Goal: Task Accomplishment & Management: Manage account settings

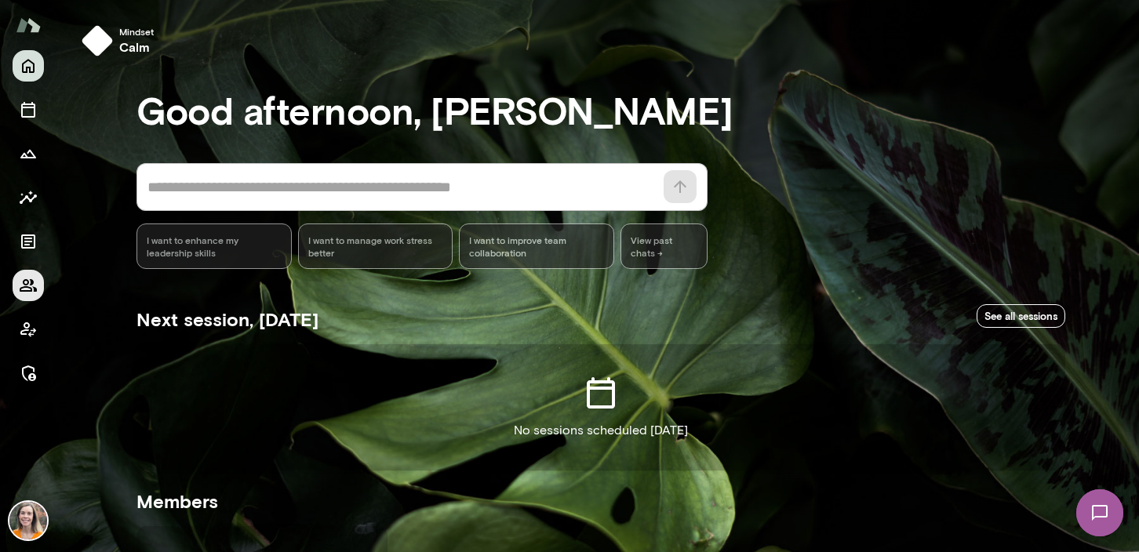
click at [31, 282] on icon "Members" at bounding box center [28, 285] width 17 height 13
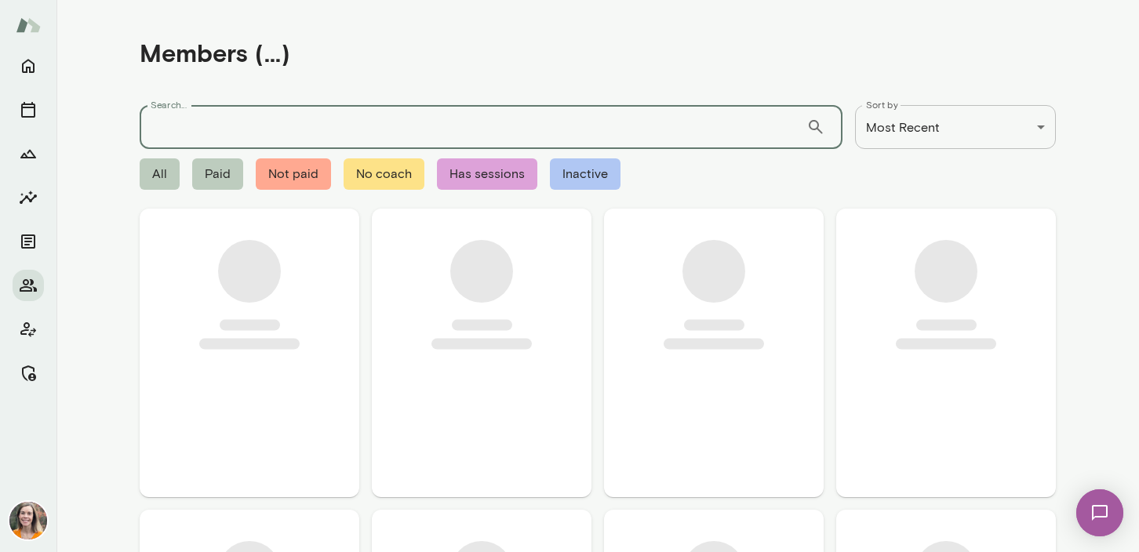
click at [173, 124] on input "Search..." at bounding box center [473, 127] width 667 height 44
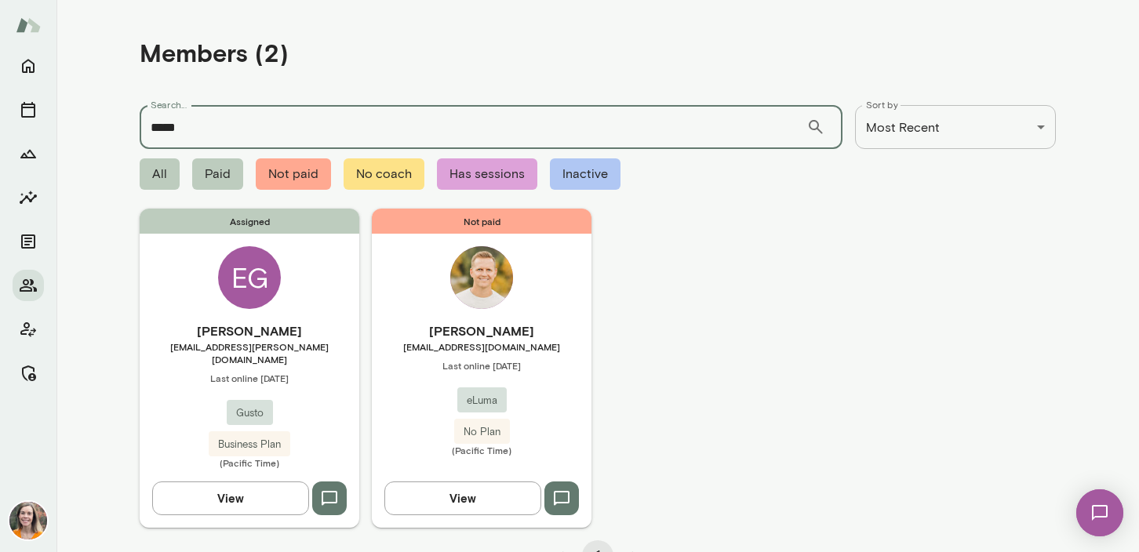
type input "*****"
click at [325, 336] on h6 "Emy Gerst" at bounding box center [250, 331] width 220 height 19
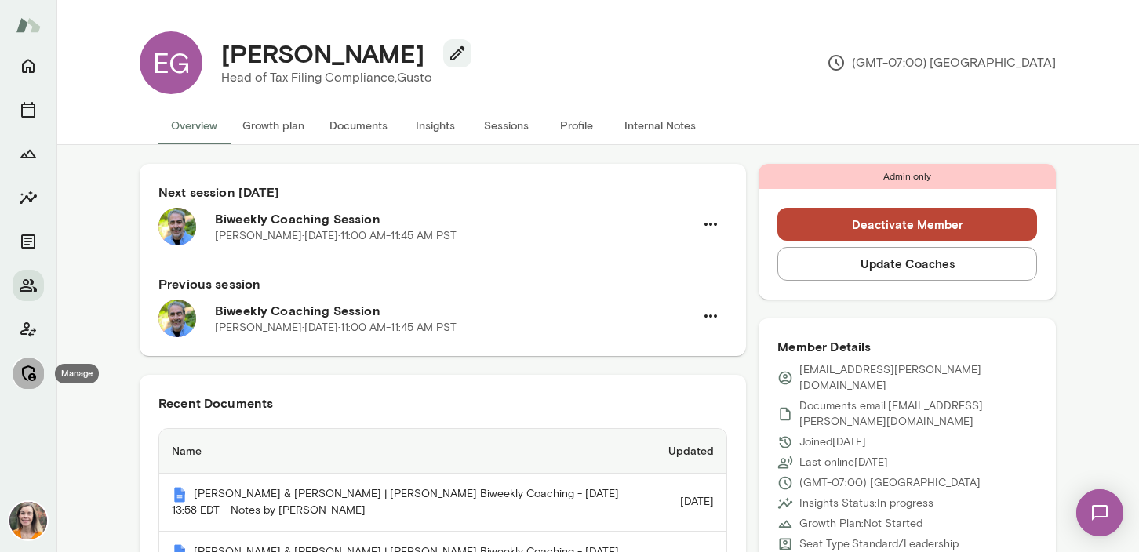
click at [27, 368] on icon "Manage" at bounding box center [28, 373] width 19 height 19
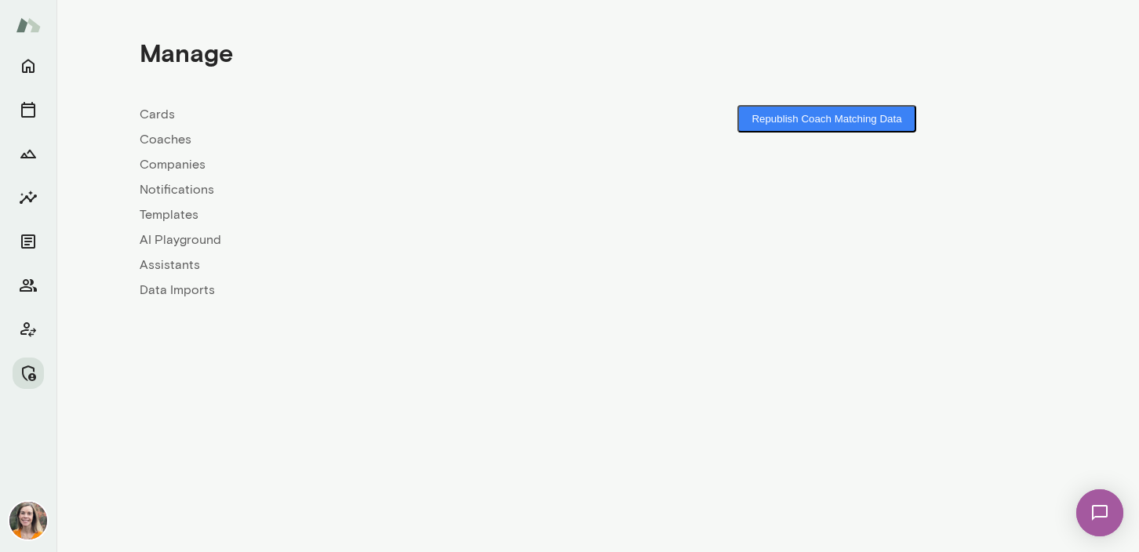
click at [162, 133] on link "Coaches" at bounding box center [369, 139] width 458 height 19
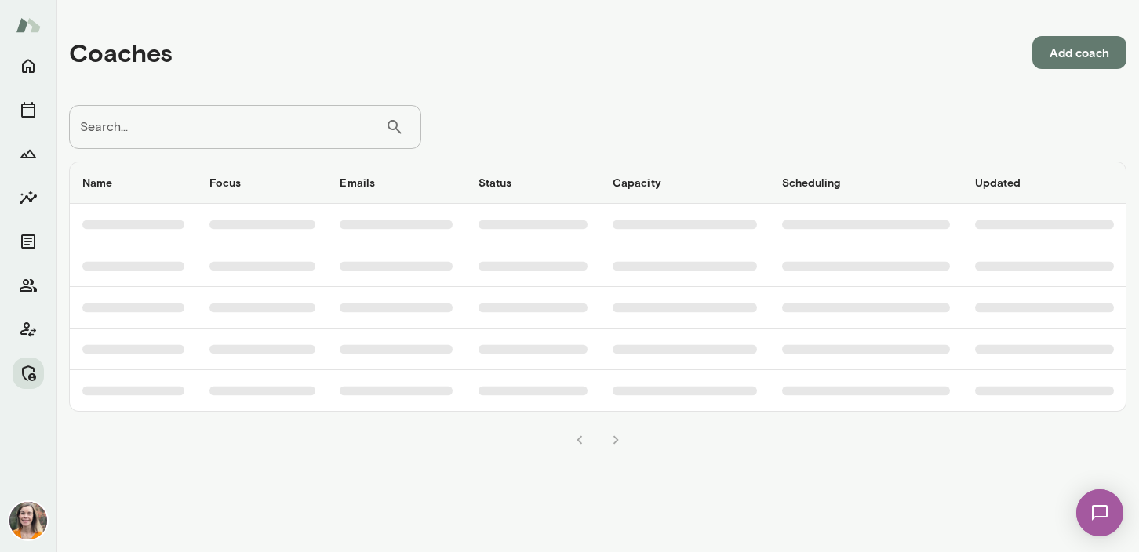
click at [196, 128] on input "Search..." at bounding box center [227, 127] width 316 height 44
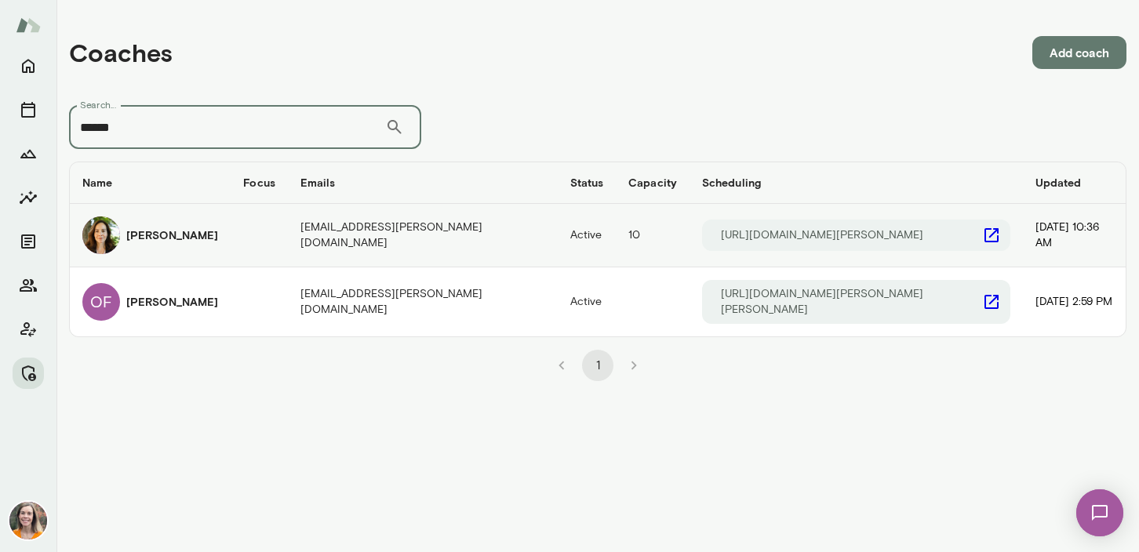
type input "******"
click at [209, 246] on div "[PERSON_NAME]" at bounding box center [150, 235] width 136 height 38
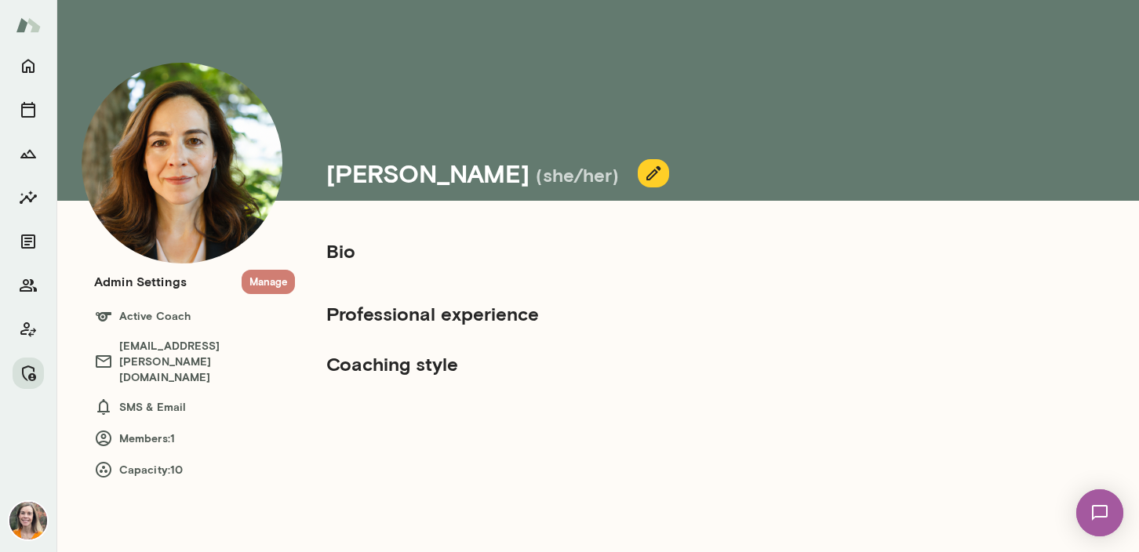
click at [266, 287] on button "Manage" at bounding box center [268, 282] width 53 height 24
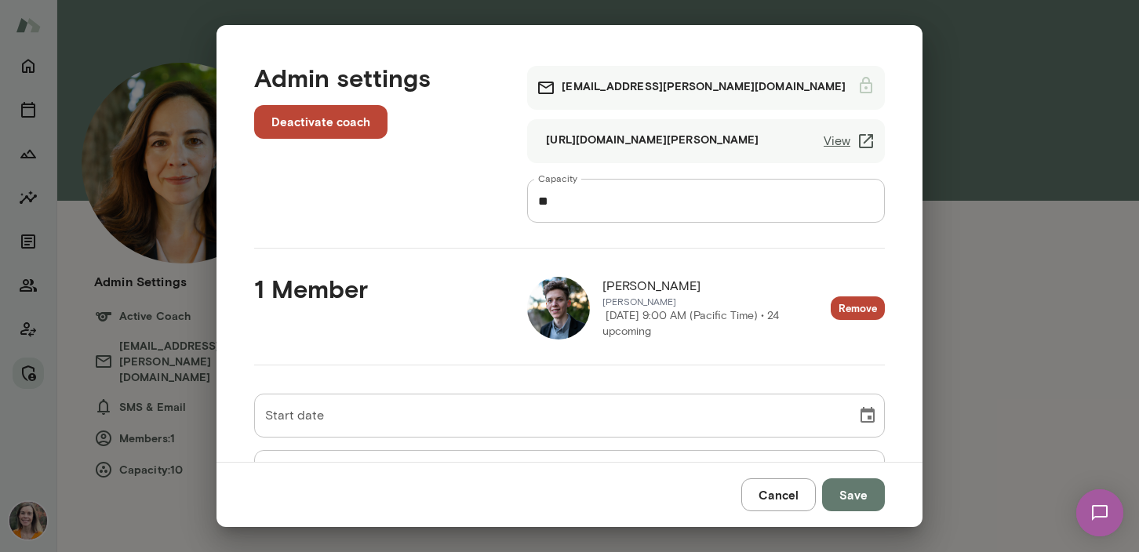
click at [780, 498] on button "Cancel" at bounding box center [778, 494] width 75 height 33
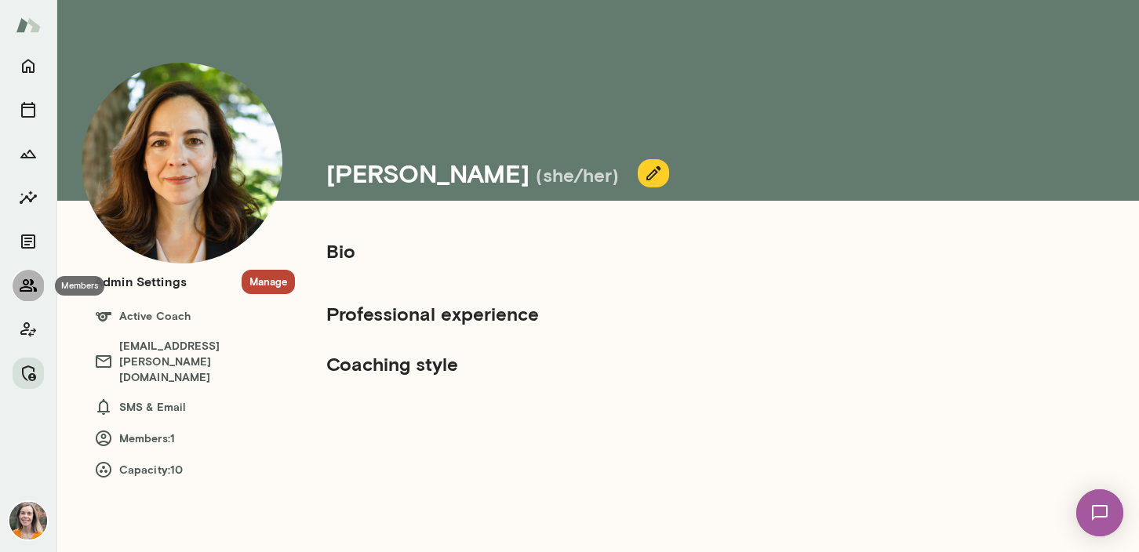
click at [23, 284] on icon "Members" at bounding box center [28, 285] width 19 height 19
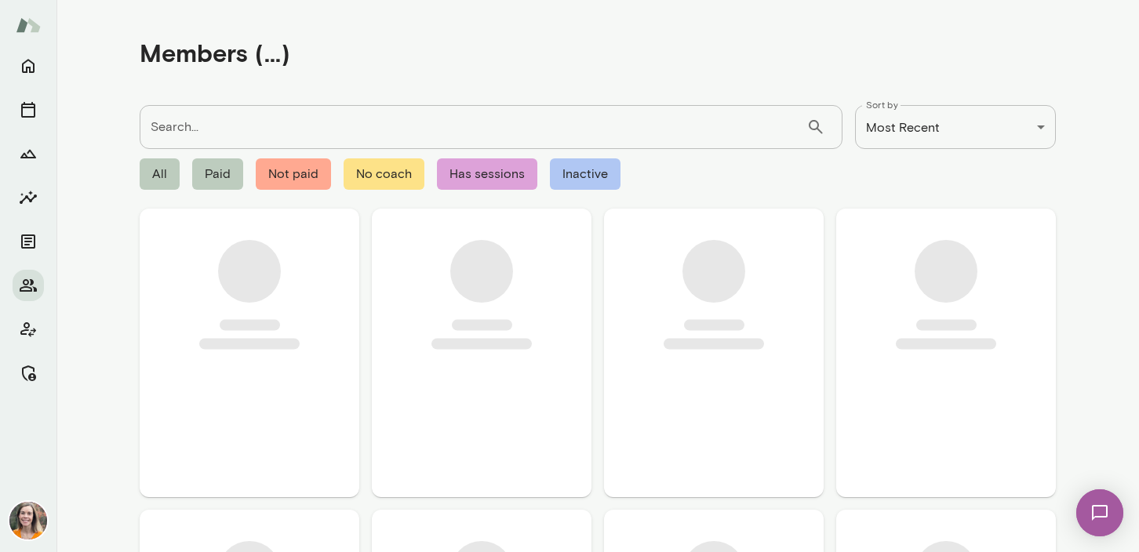
click at [307, 129] on input "Search..." at bounding box center [473, 127] width 667 height 44
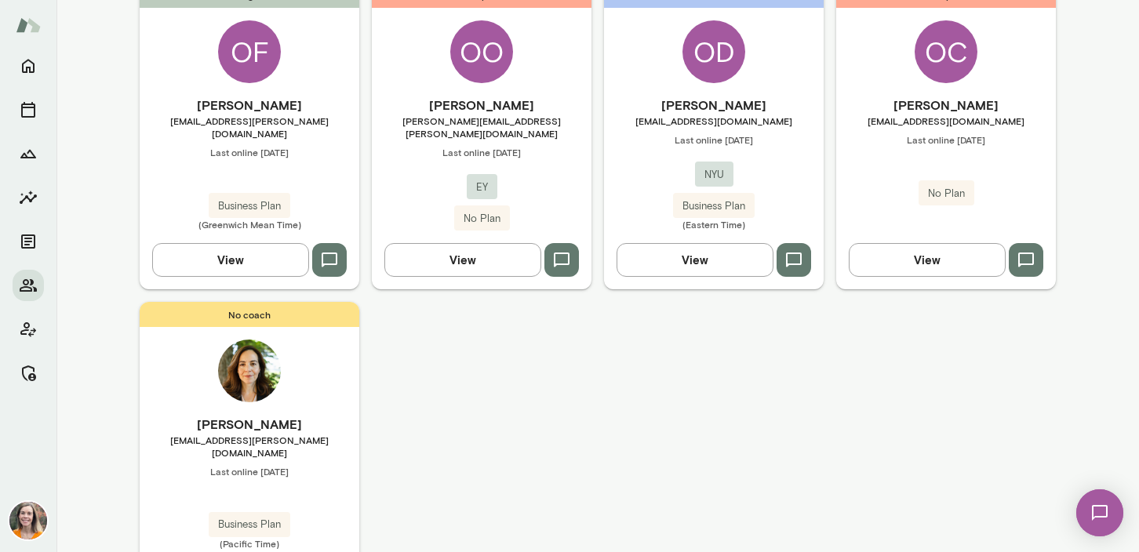
scroll to position [234, 0]
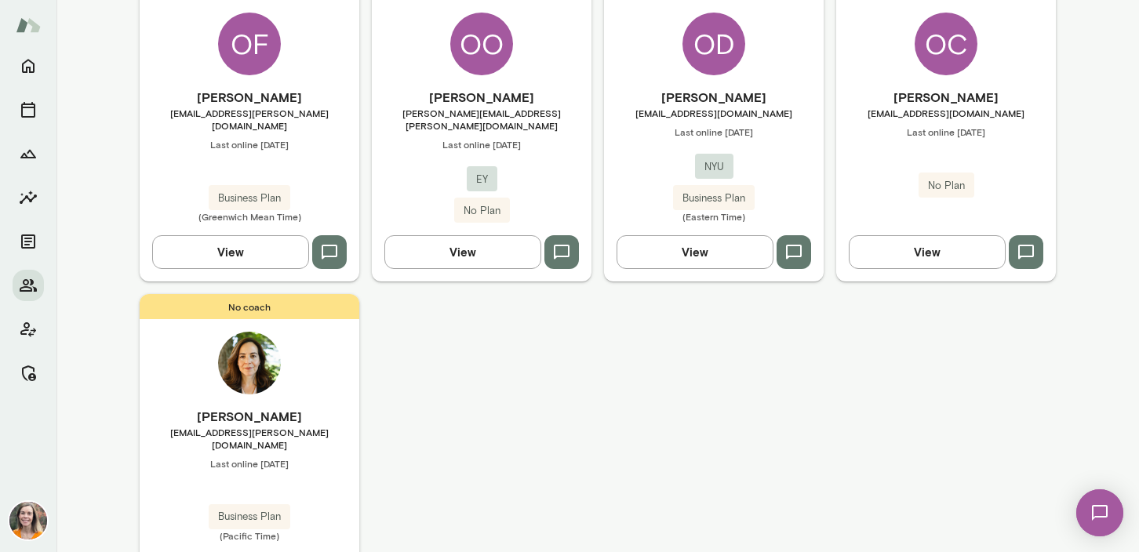
type input "******"
click at [256, 457] on span "Last online April 6" at bounding box center [250, 463] width 220 height 13
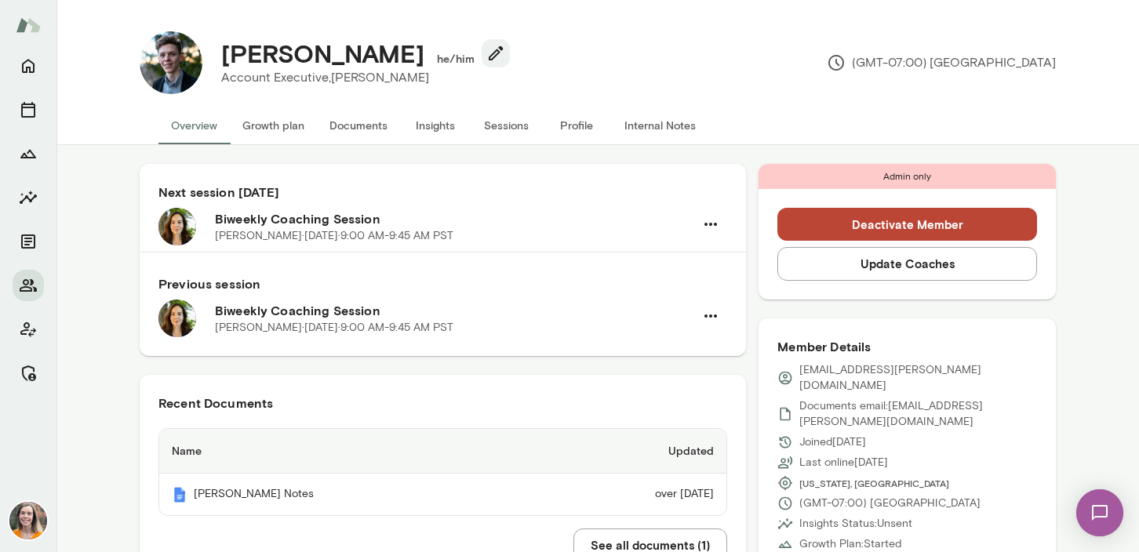
scroll to position [221, 0]
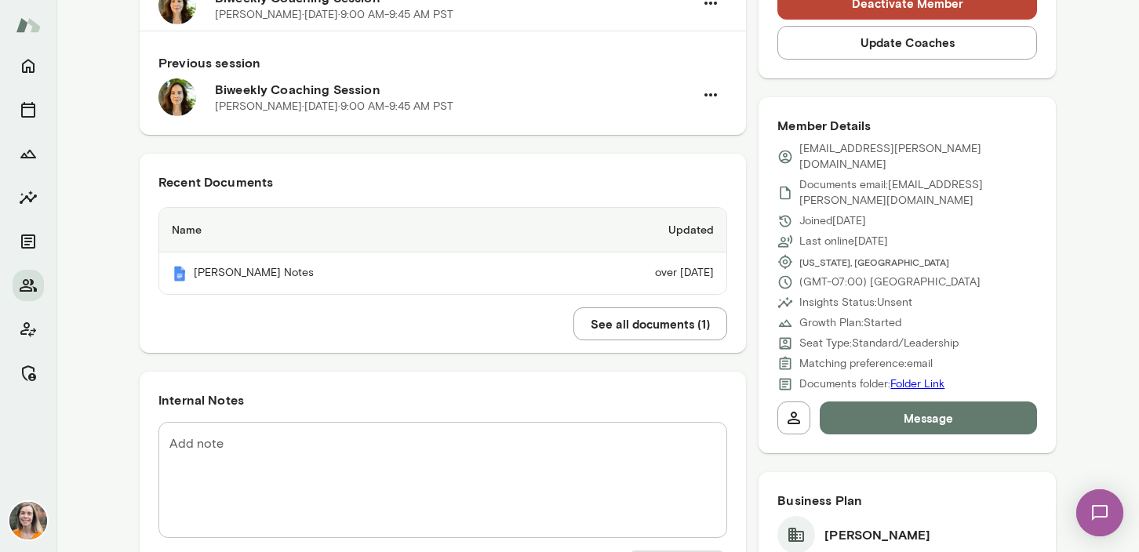
click at [784, 254] on icon at bounding box center [785, 262] width 16 height 16
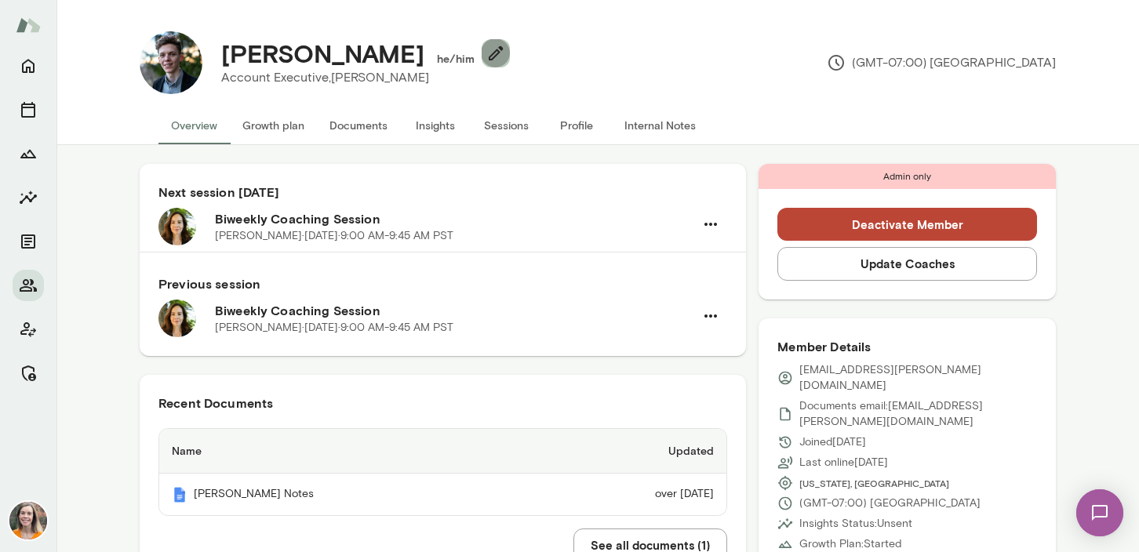
click at [486, 49] on icon "button" at bounding box center [495, 53] width 19 height 19
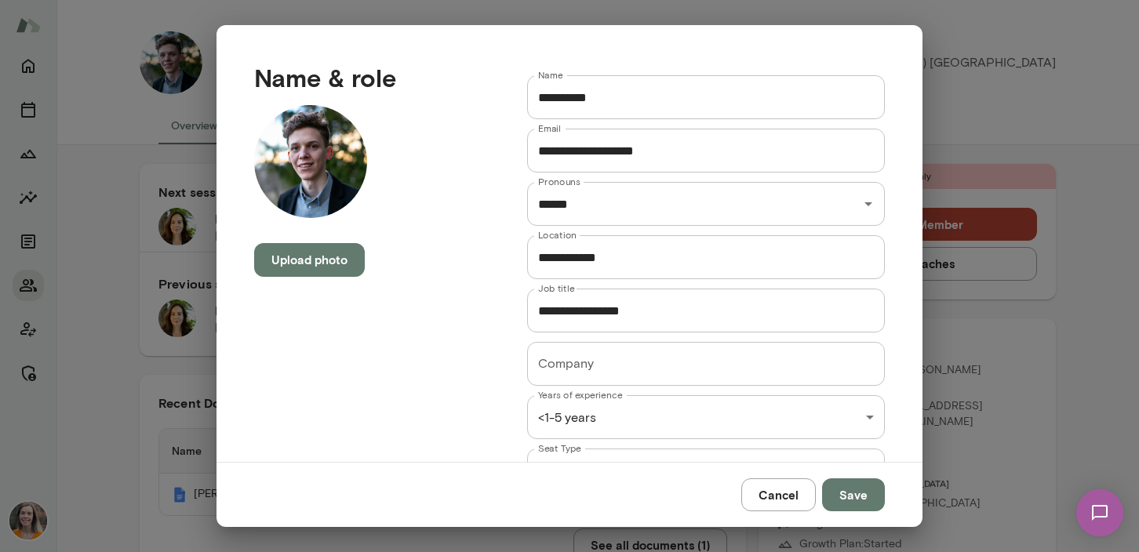
click at [610, 254] on input "**********" at bounding box center [706, 257] width 358 height 44
click at [775, 492] on button "Cancel" at bounding box center [778, 494] width 75 height 33
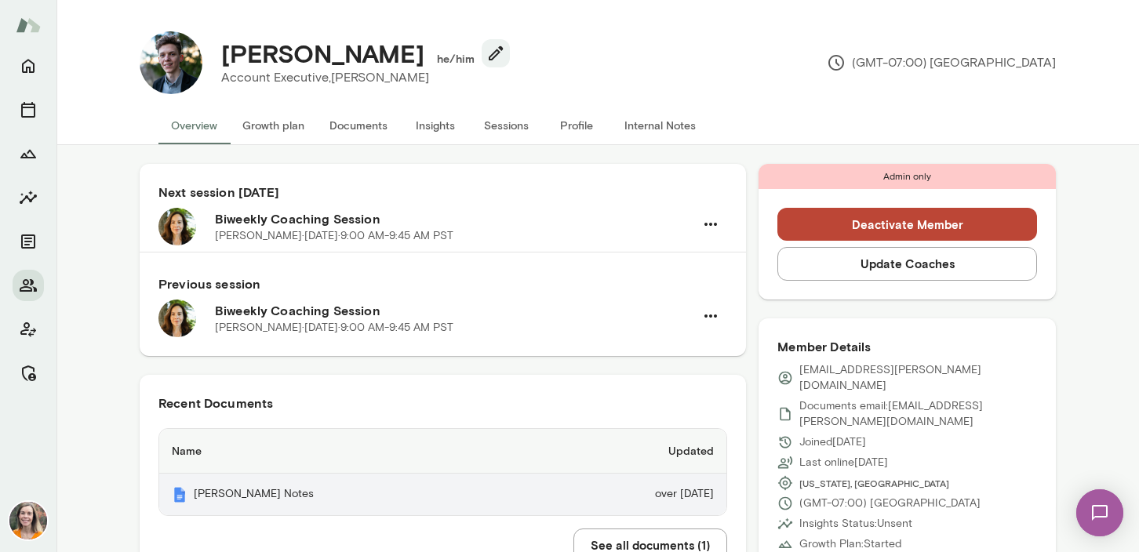
click at [232, 491] on th "[PERSON_NAME] Notes" at bounding box center [347, 495] width 377 height 42
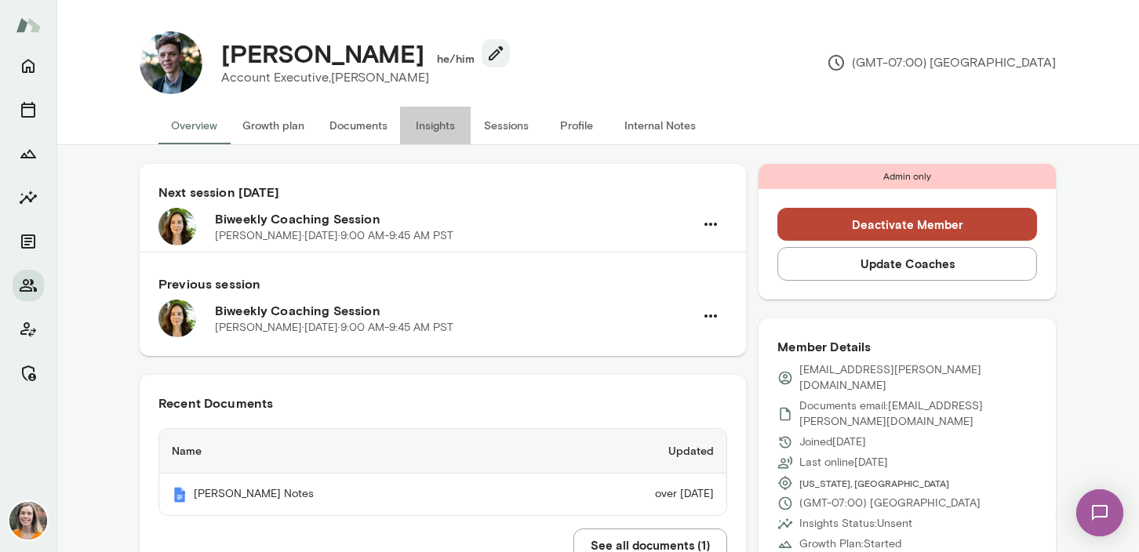
click at [436, 127] on button "Insights" at bounding box center [435, 126] width 71 height 38
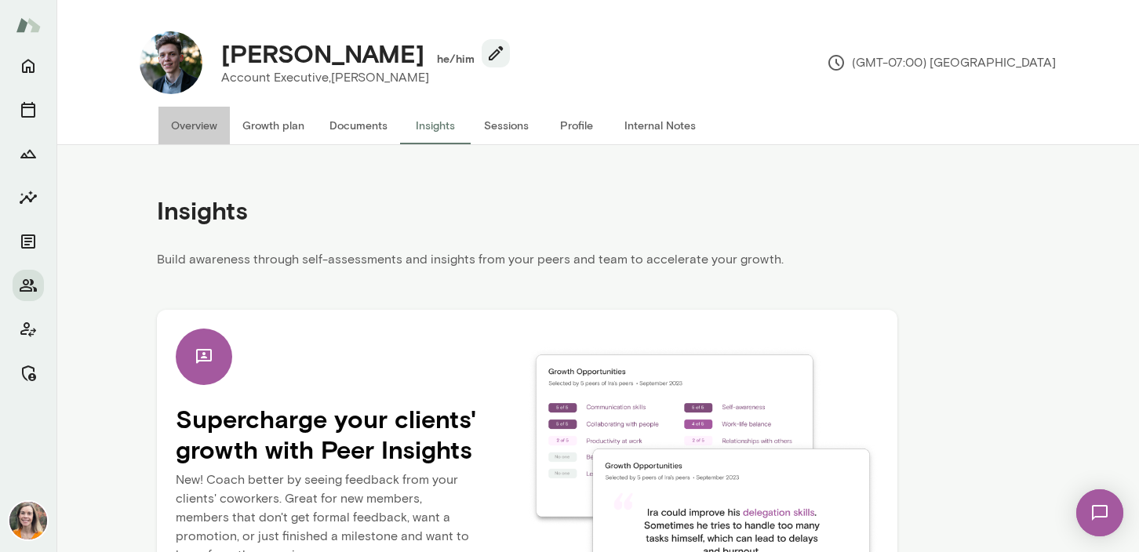
click at [189, 133] on button "Overview" at bounding box center [193, 126] width 71 height 38
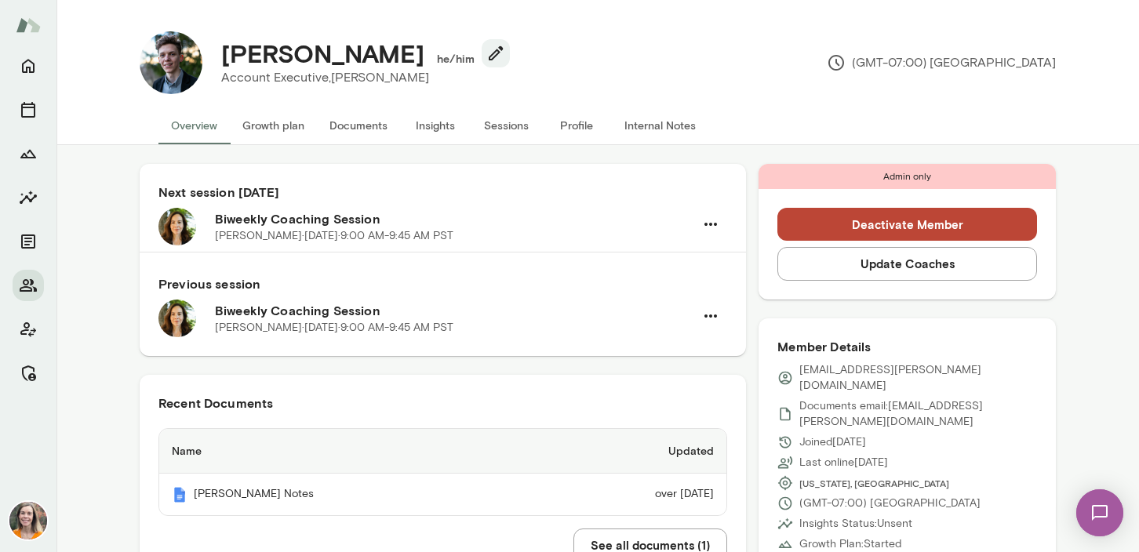
click at [907, 267] on button "Update Coaches" at bounding box center [907, 263] width 260 height 33
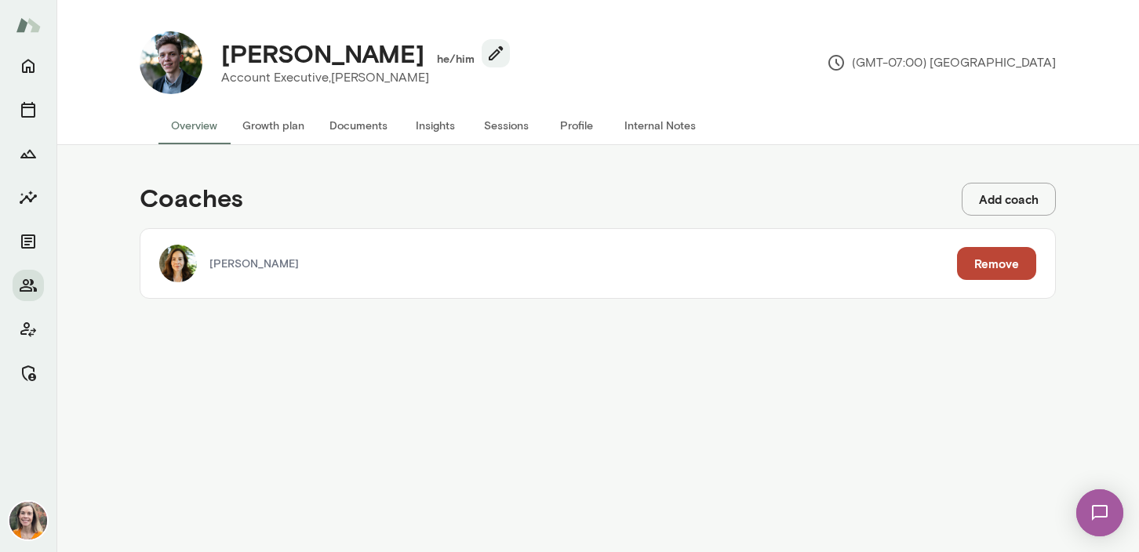
click at [1007, 197] on button "Add coach" at bounding box center [1008, 199] width 94 height 33
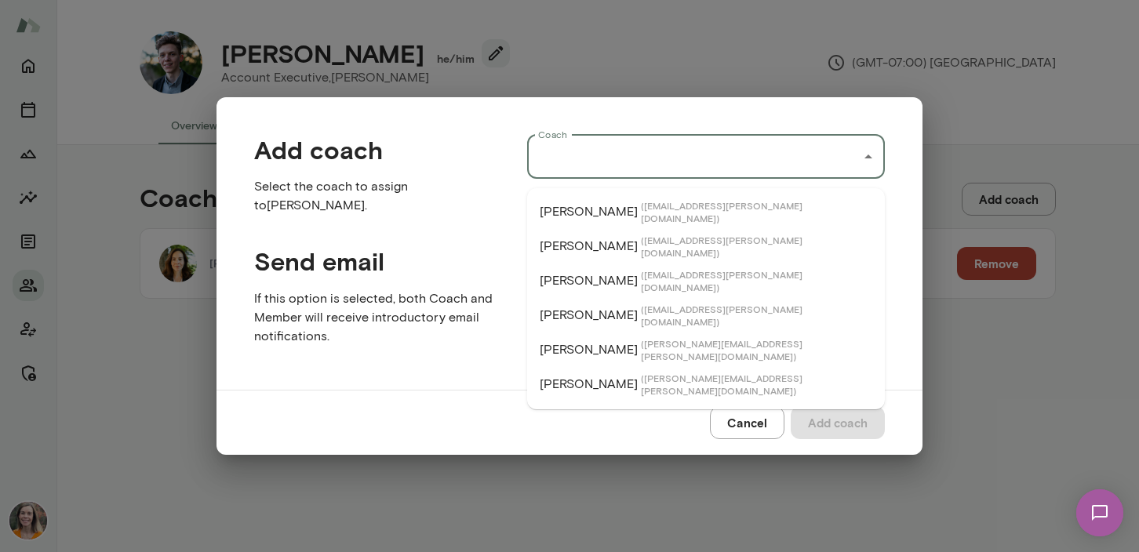
click at [674, 165] on input "Coach" at bounding box center [694, 157] width 320 height 30
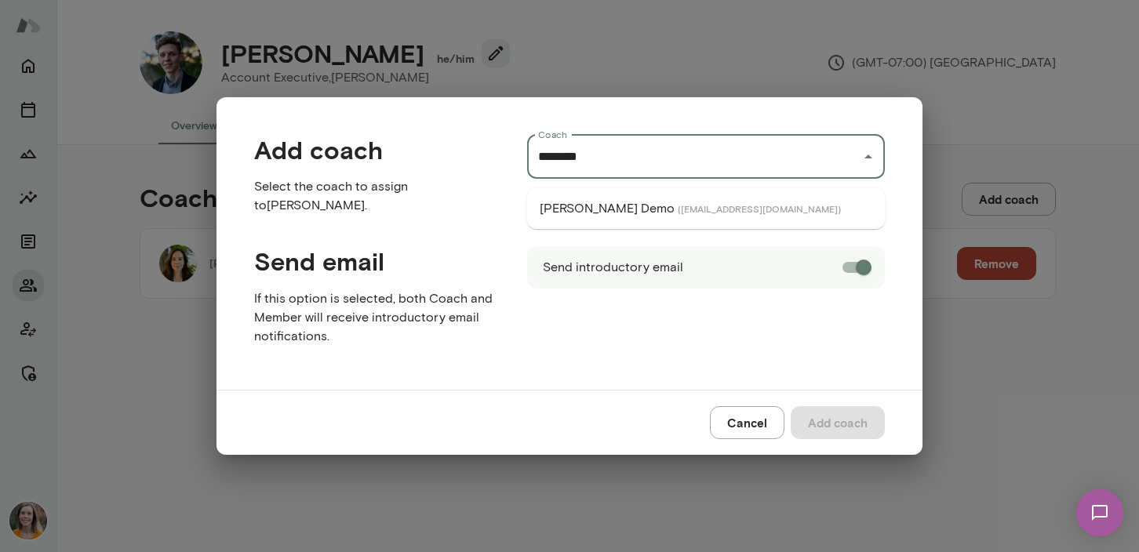
click at [689, 211] on span "( [EMAIL_ADDRESS][DOMAIN_NAME] )" at bounding box center [759, 208] width 163 height 13
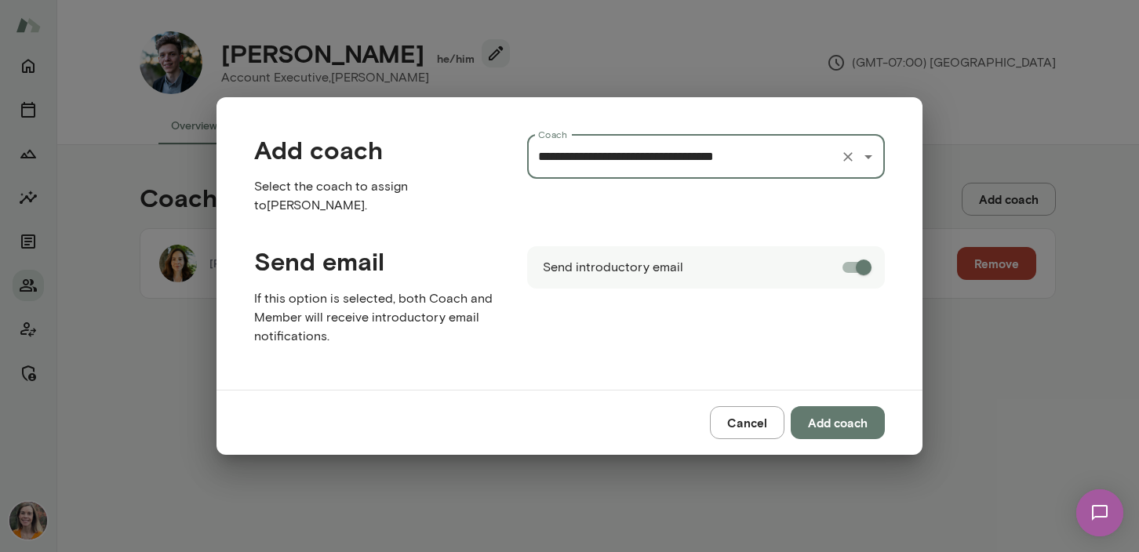
type input "**********"
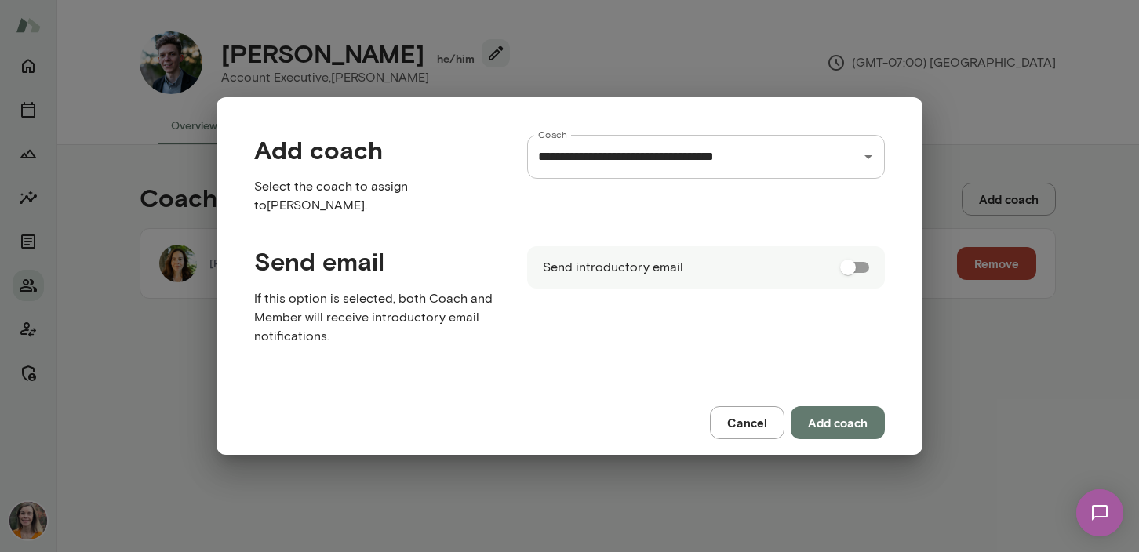
click at [837, 412] on button "Add coach" at bounding box center [838, 422] width 94 height 33
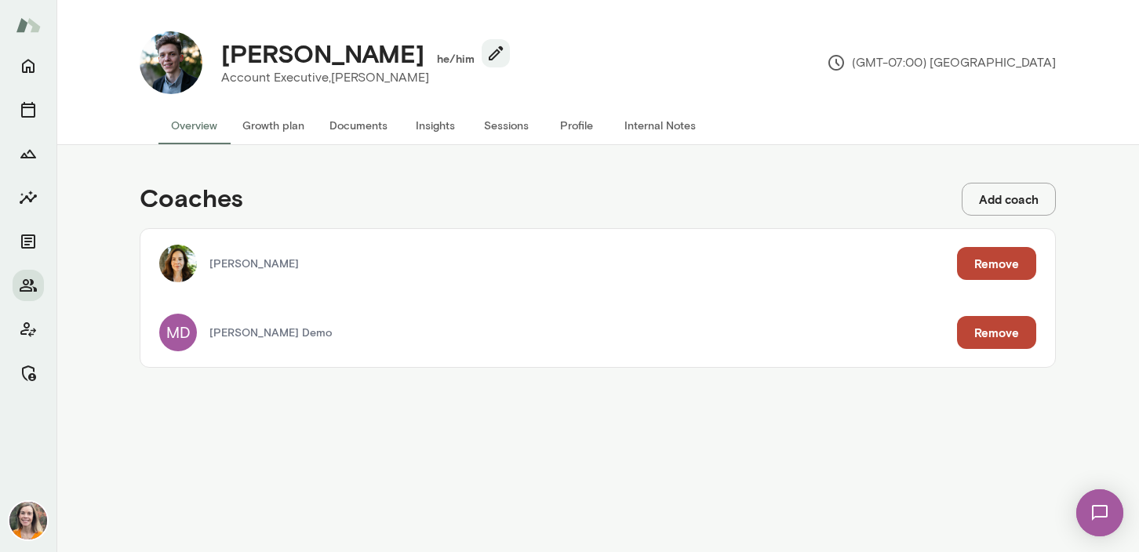
click at [279, 122] on button "Growth plan" at bounding box center [273, 126] width 87 height 38
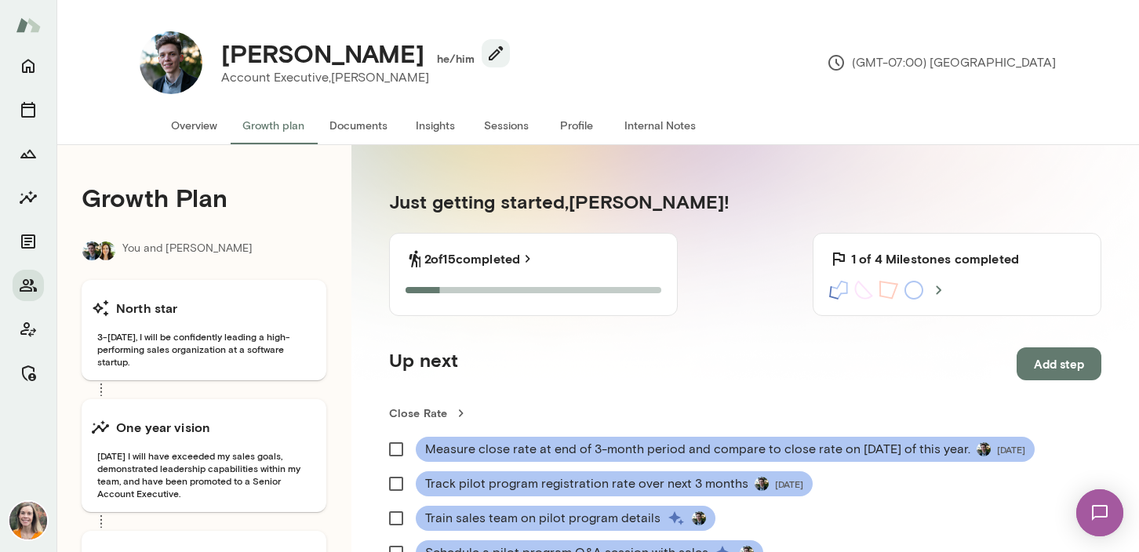
click at [188, 126] on button "Overview" at bounding box center [193, 126] width 71 height 38
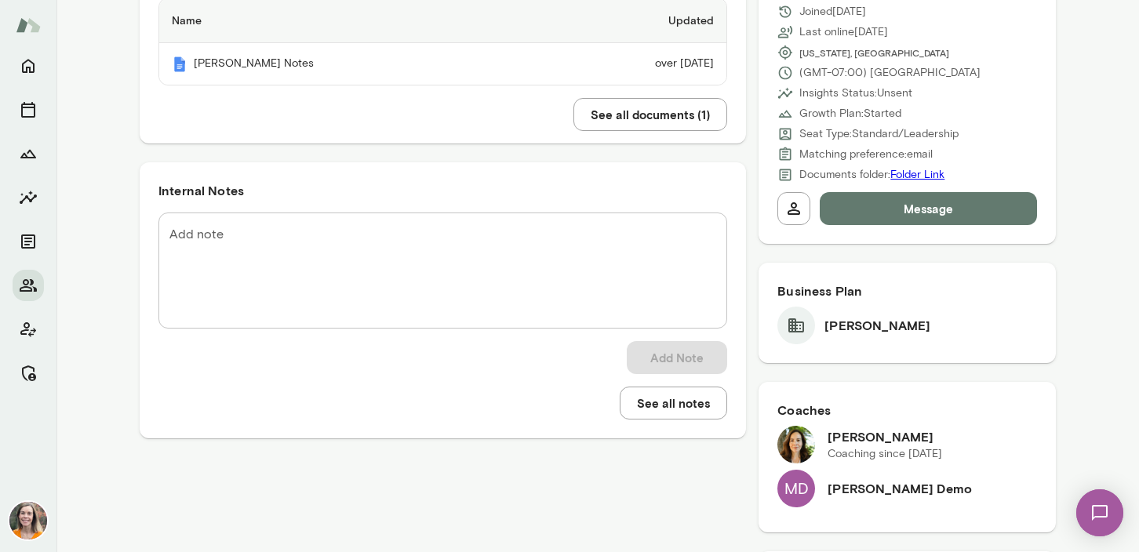
scroll to position [430, 0]
click at [264, 231] on textarea "Add note" at bounding box center [442, 271] width 547 height 90
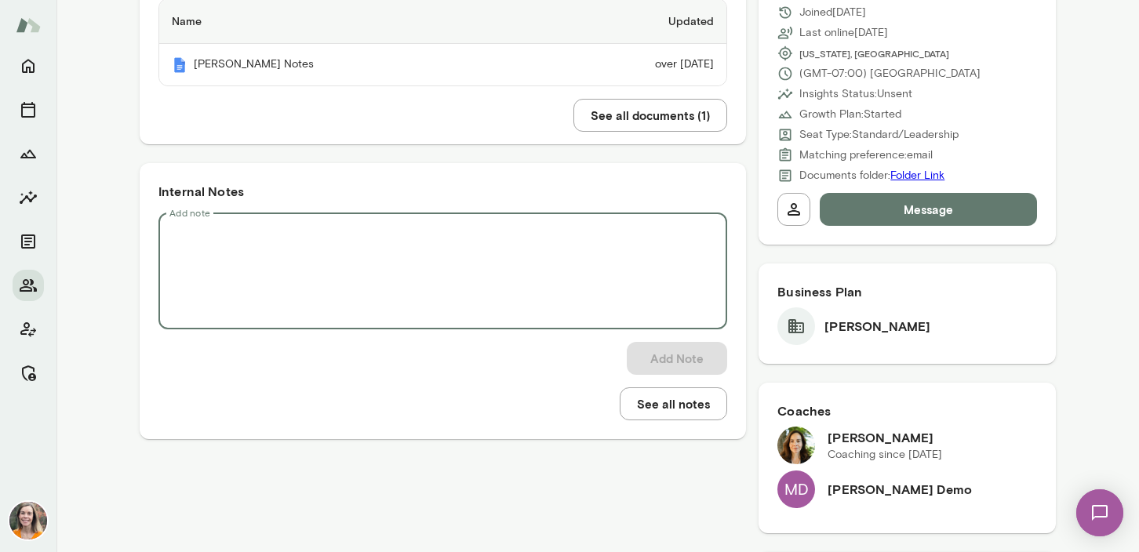
paste textarea "**********"
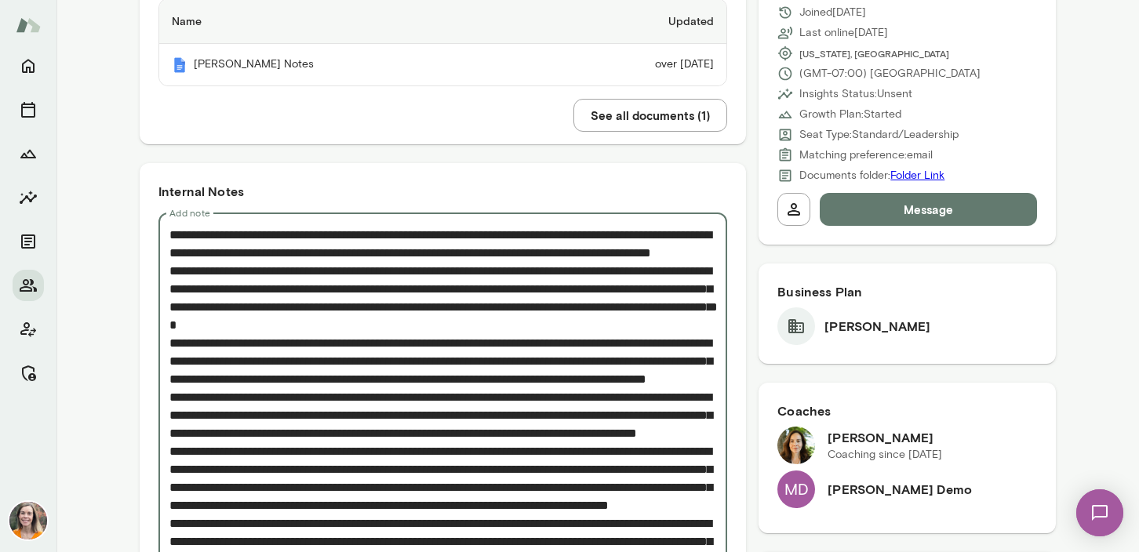
scroll to position [590, 0]
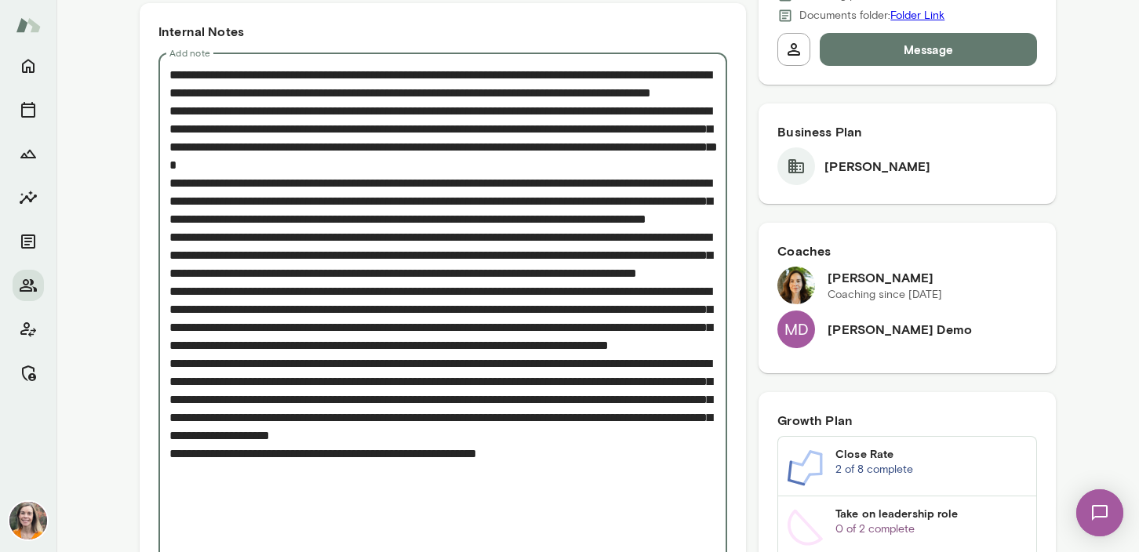
click at [354, 115] on textarea "Add note" at bounding box center [442, 309] width 547 height 487
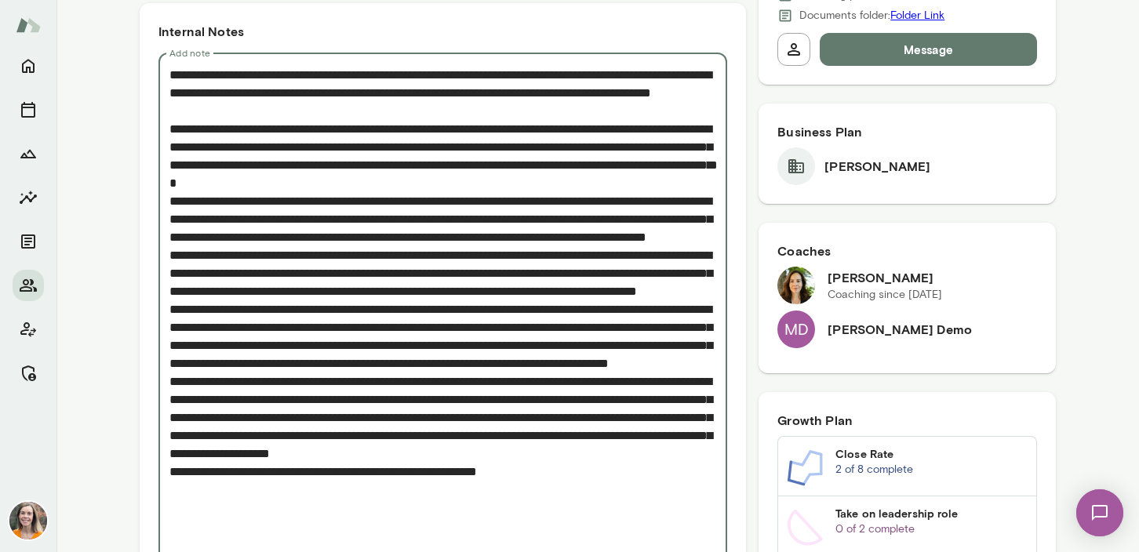
click at [517, 205] on textarea "Add note" at bounding box center [442, 318] width 547 height 505
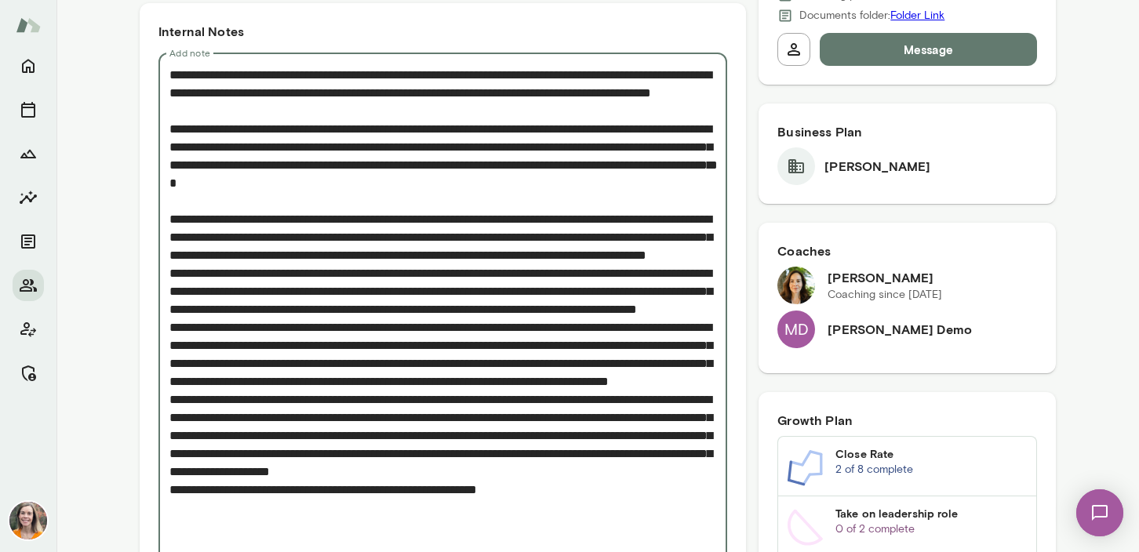
click at [419, 296] on textarea "Add note" at bounding box center [442, 327] width 547 height 523
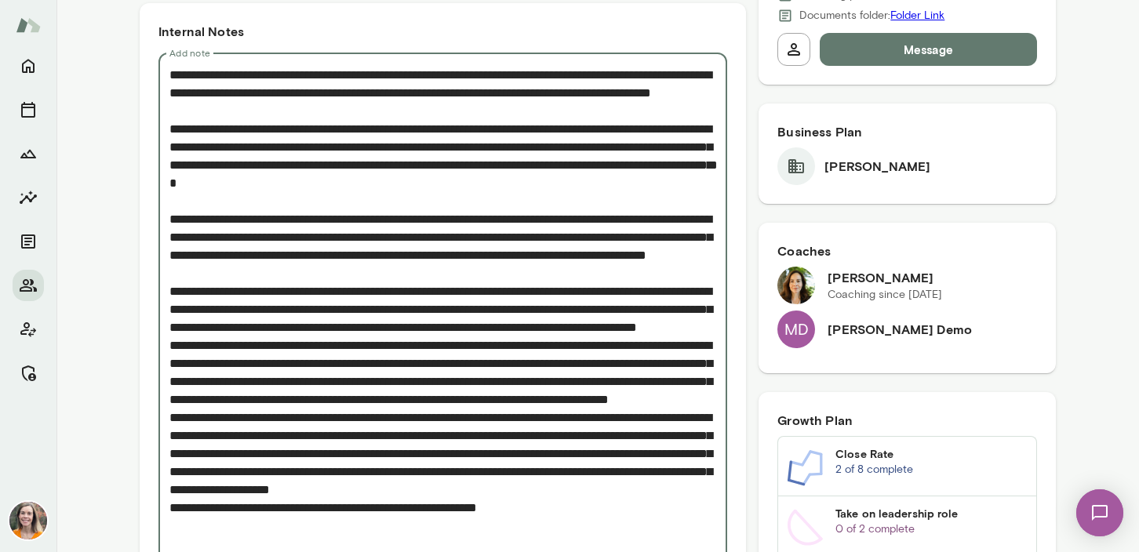
click at [409, 387] on textarea "Add note" at bounding box center [442, 336] width 547 height 541
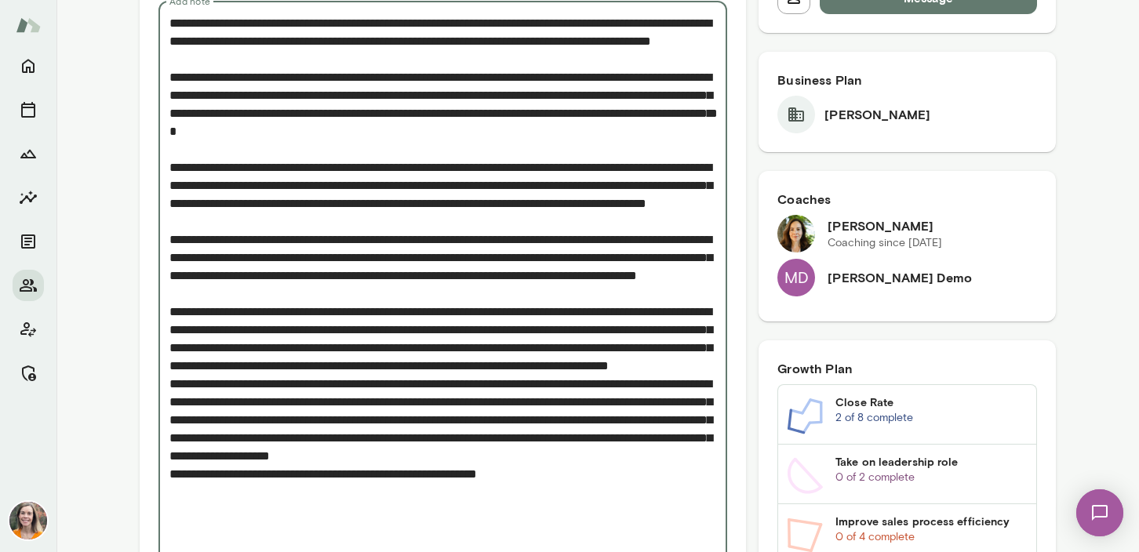
scroll to position [656, 0]
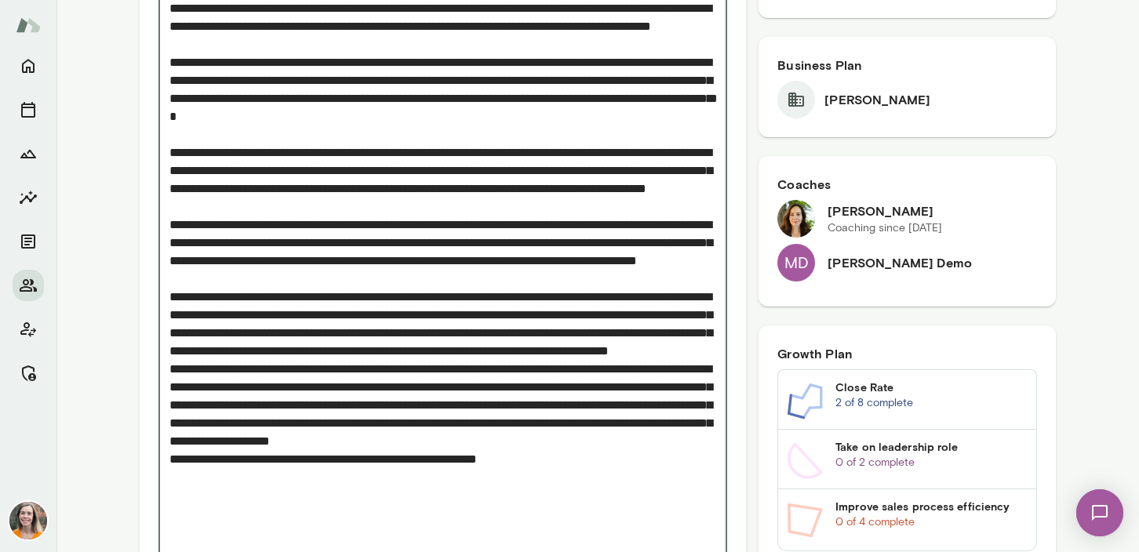
click at [478, 418] on textarea "Add note" at bounding box center [442, 278] width 547 height 559
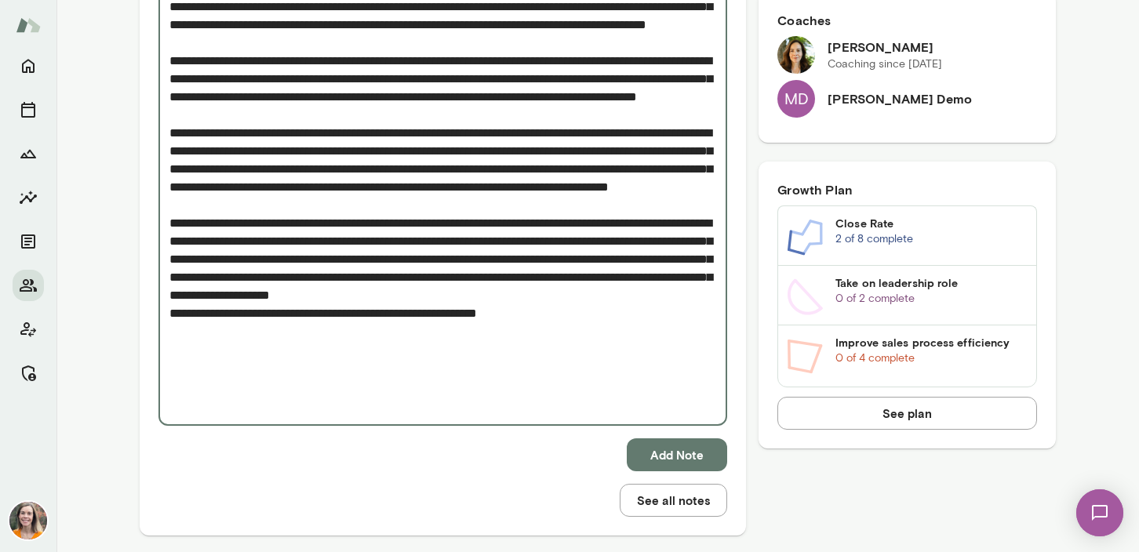
scroll to position [842, 0]
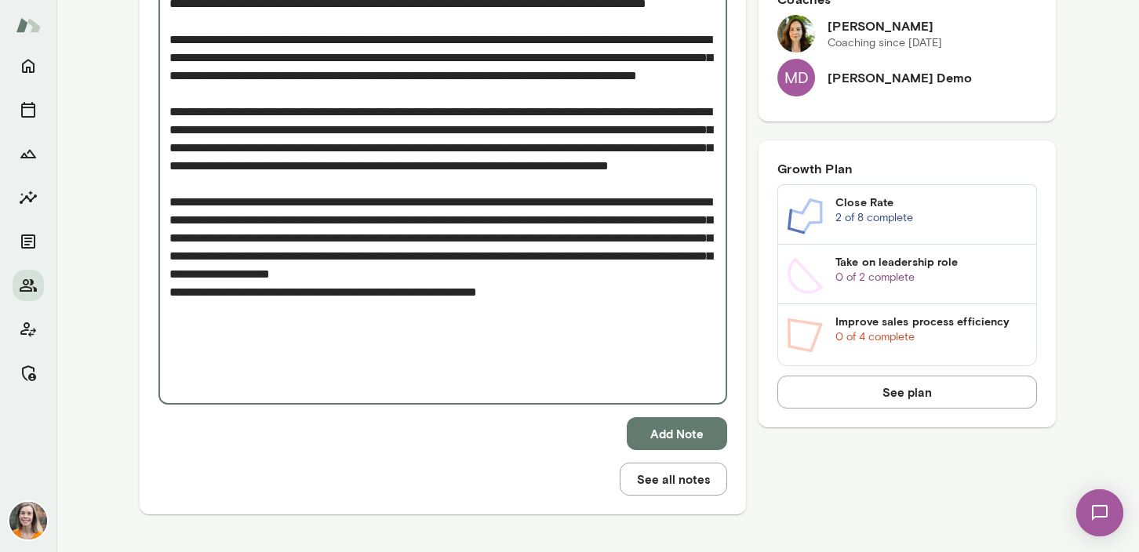
click at [273, 365] on textarea "Add note" at bounding box center [442, 102] width 547 height 577
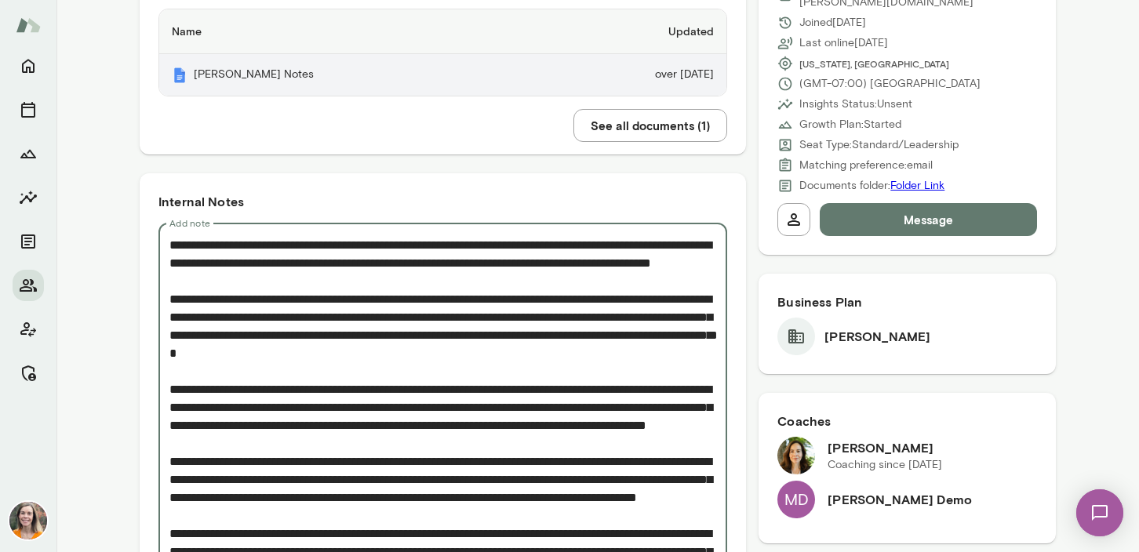
scroll to position [427, 0]
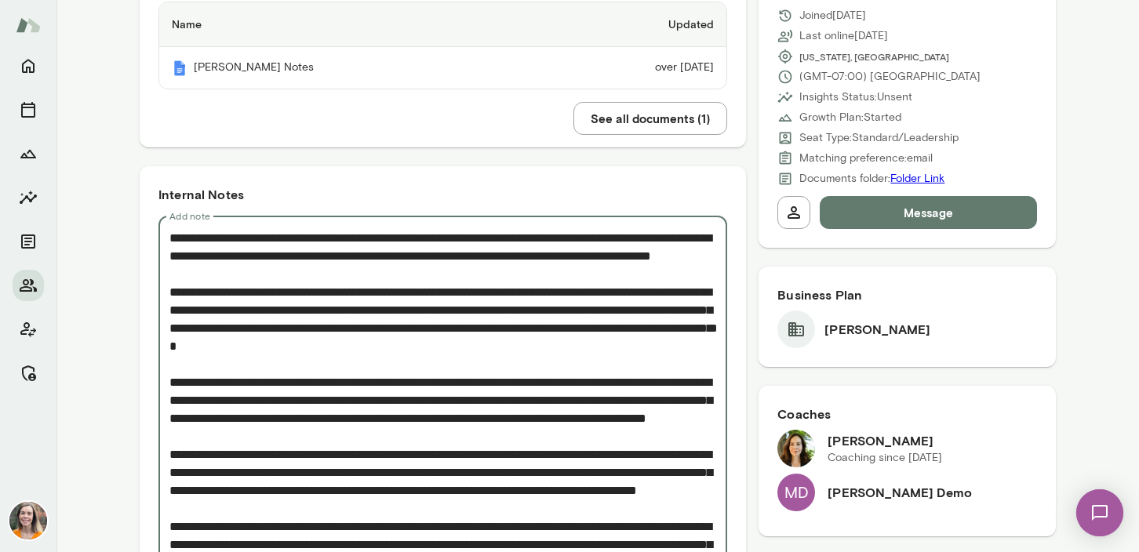
click at [173, 236] on textarea "Add note" at bounding box center [442, 526] width 547 height 595
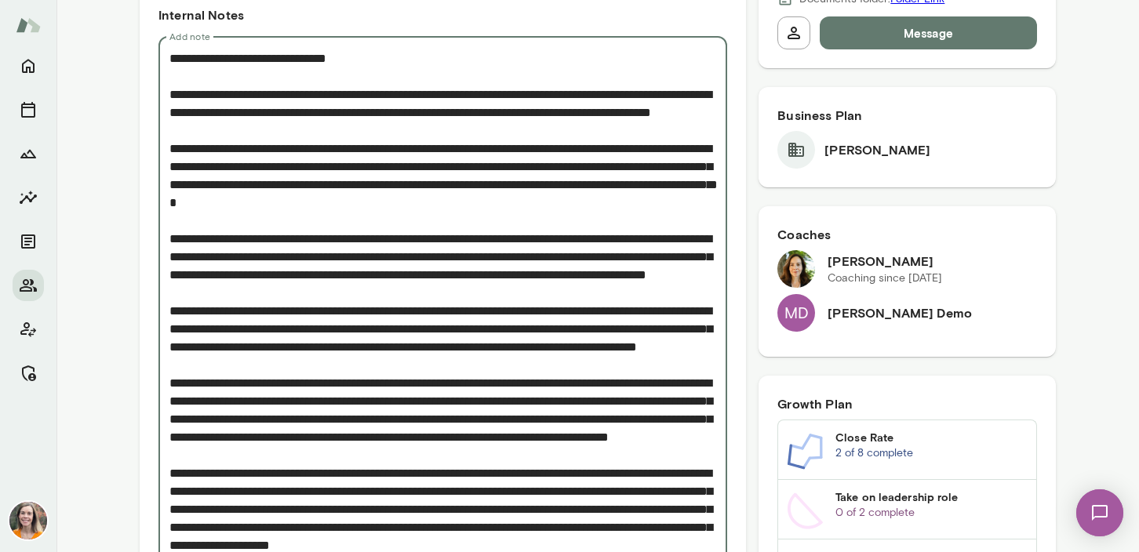
scroll to position [594, 0]
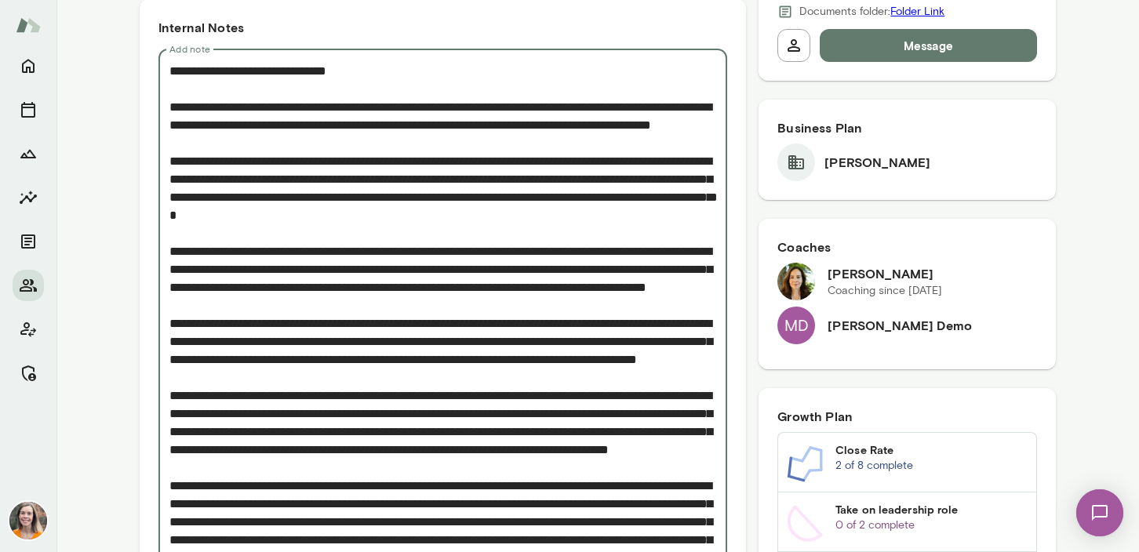
drag, startPoint x: 360, startPoint y: 144, endPoint x: 435, endPoint y: 107, distance: 83.5
click at [435, 107] on textarea "Add note" at bounding box center [442, 377] width 547 height 631
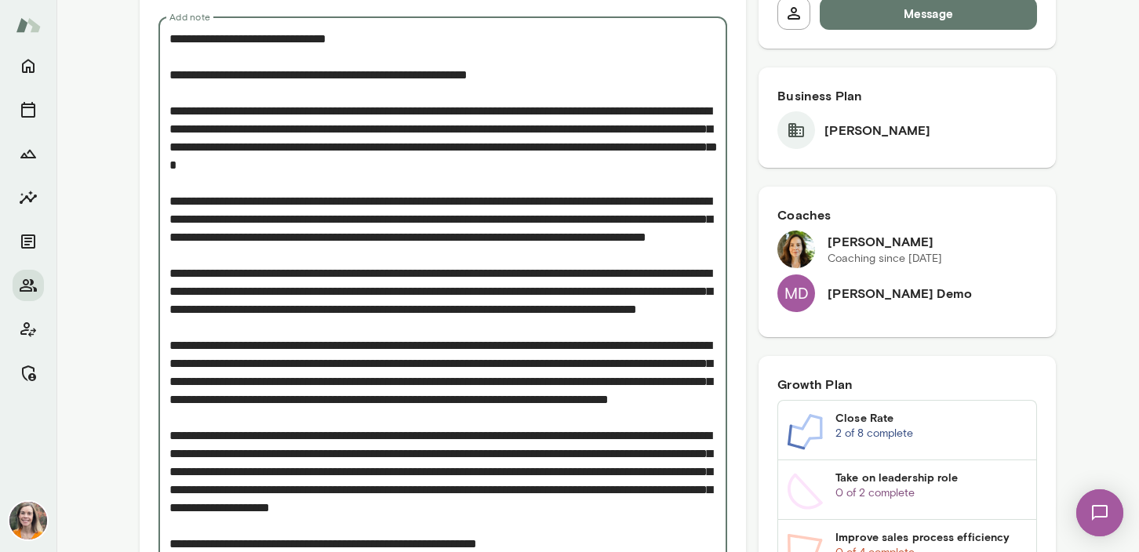
scroll to position [627, 0]
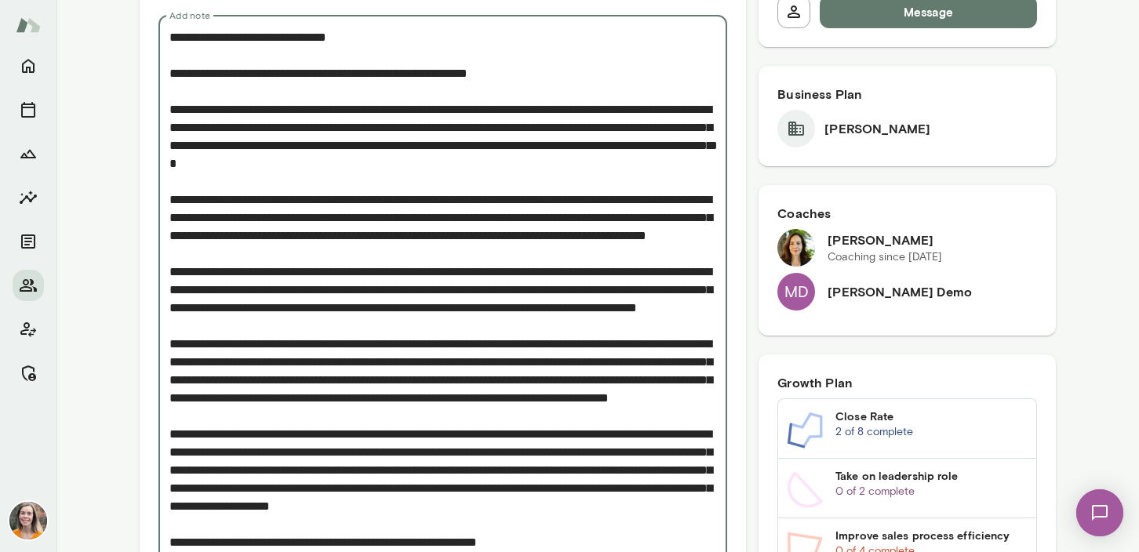
drag, startPoint x: 591, startPoint y: 148, endPoint x: 535, endPoint y: 149, distance: 56.5
click at [535, 149] on textarea "Add note" at bounding box center [442, 325] width 547 height 595
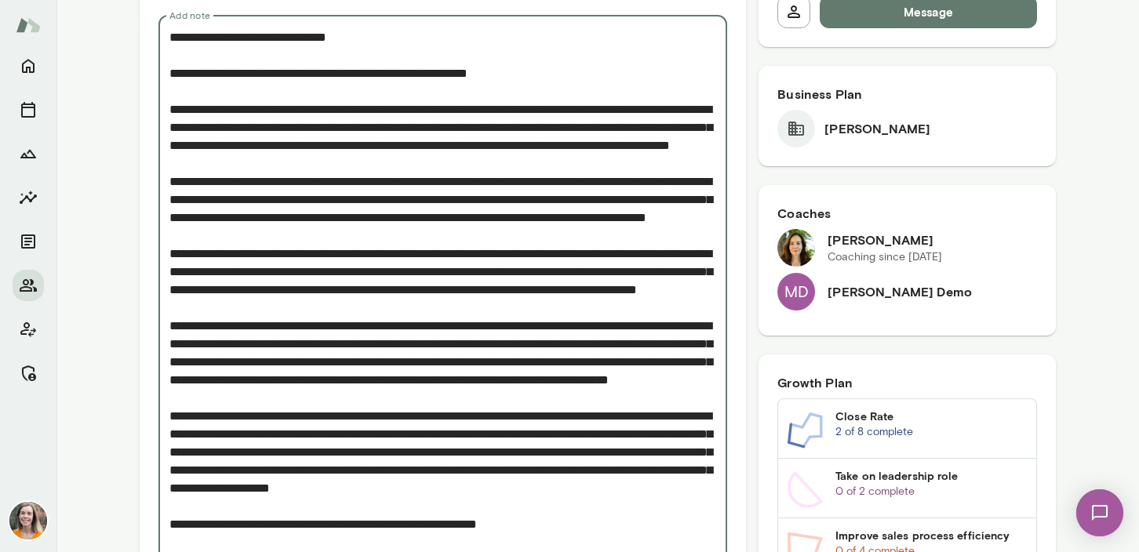
drag, startPoint x: 460, startPoint y: 162, endPoint x: 628, endPoint y: 150, distance: 169.0
click at [628, 150] on textarea "Add note" at bounding box center [442, 325] width 547 height 595
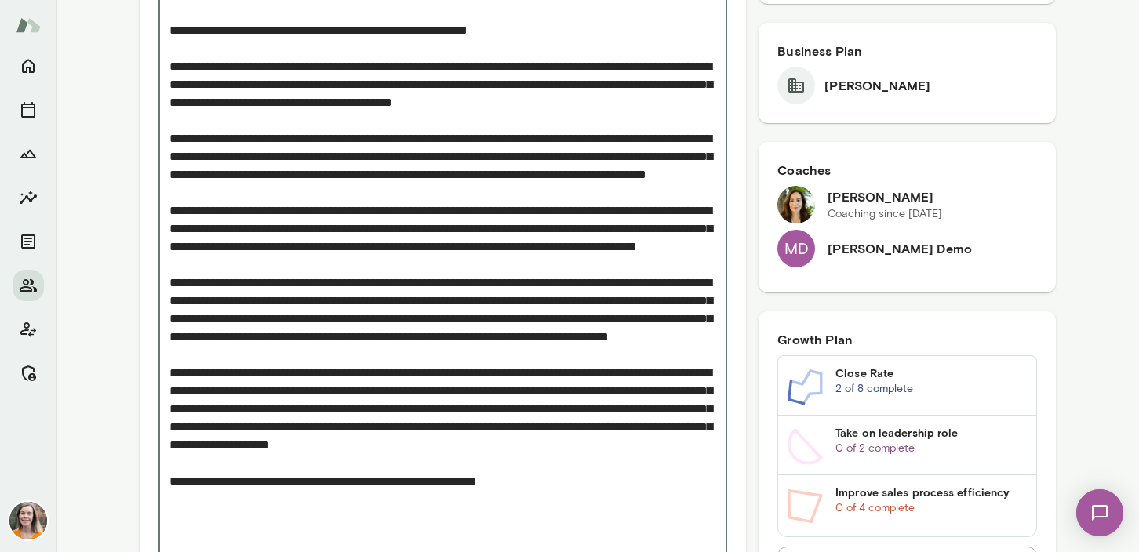
scroll to position [680, 0]
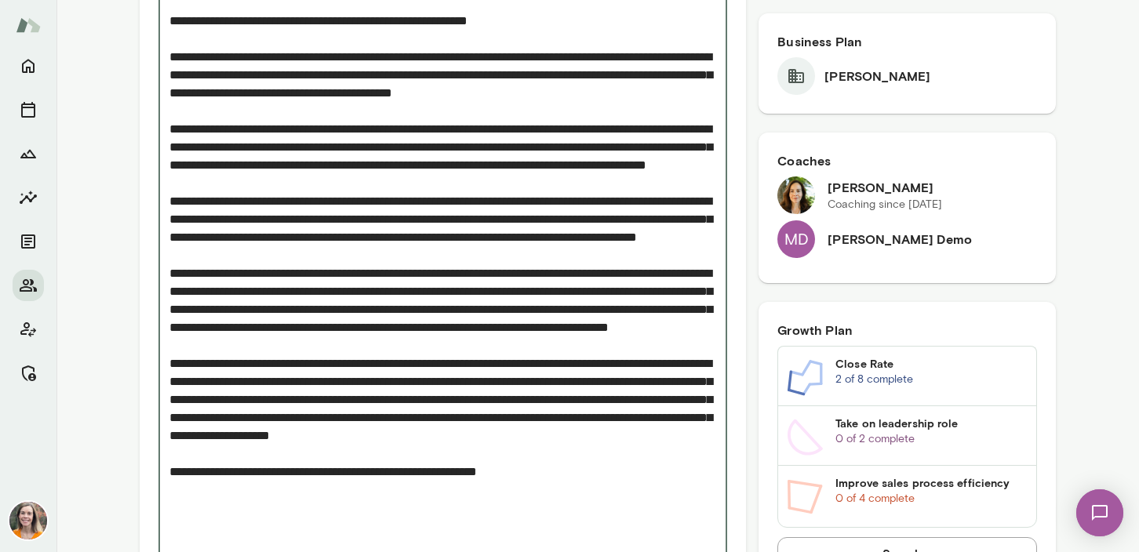
drag, startPoint x: 380, startPoint y: 188, endPoint x: 165, endPoint y: 184, distance: 214.1
click at [165, 184] on div "* Add note" at bounding box center [442, 264] width 569 height 603
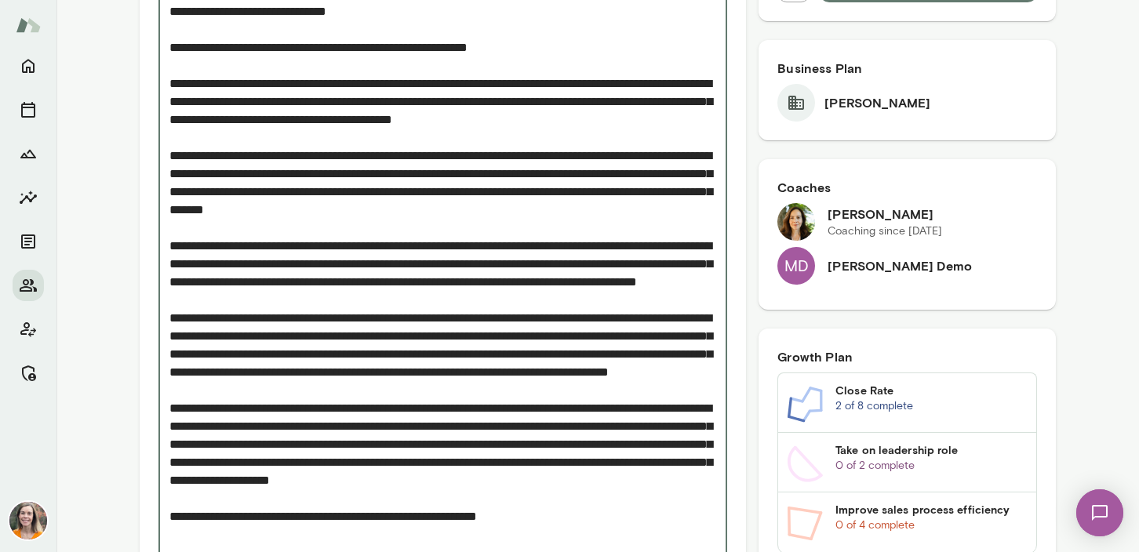
scroll to position [655, 0]
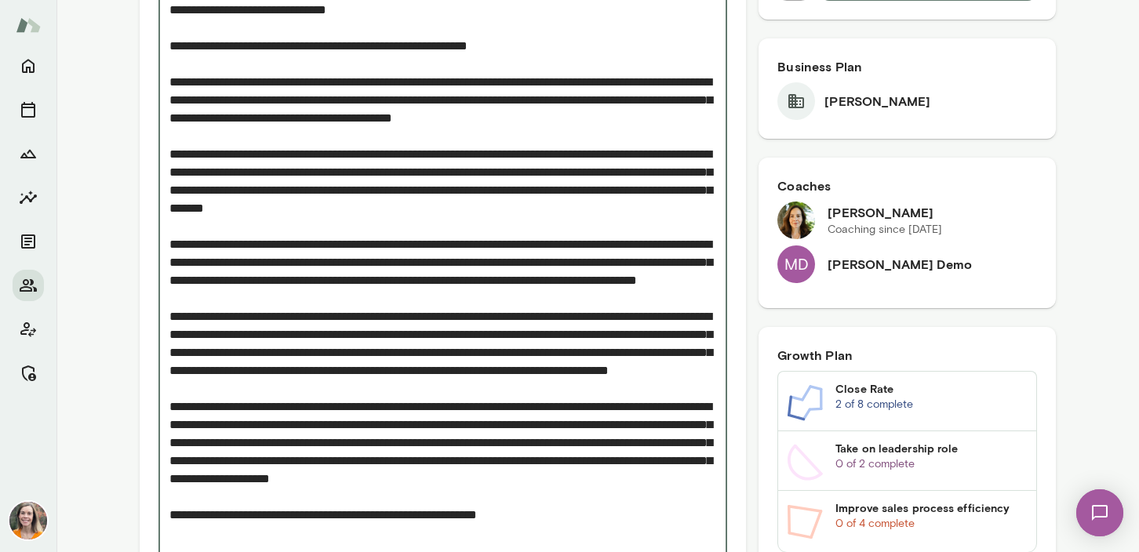
click at [616, 177] on textarea "Add note" at bounding box center [442, 289] width 547 height 577
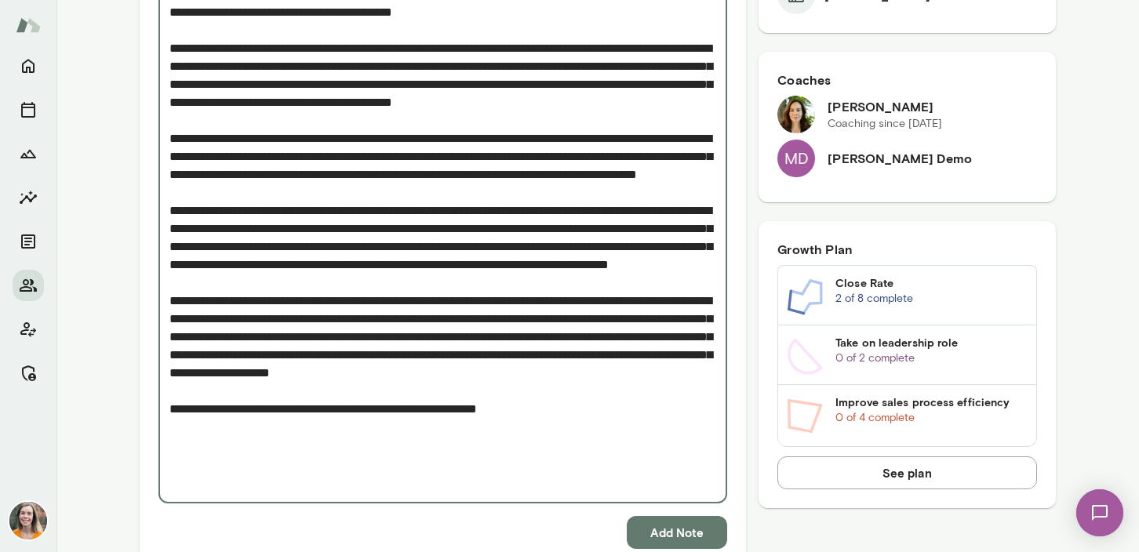
scroll to position [763, 0]
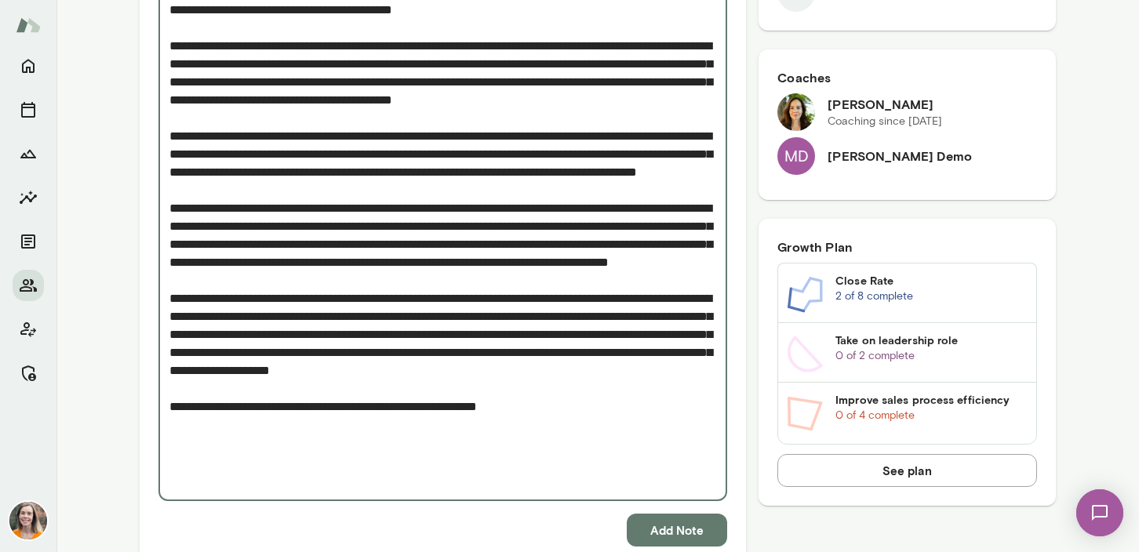
drag, startPoint x: 383, startPoint y: 157, endPoint x: 419, endPoint y: 218, distance: 71.0
click at [419, 218] on textarea "Add note" at bounding box center [442, 190] width 547 height 595
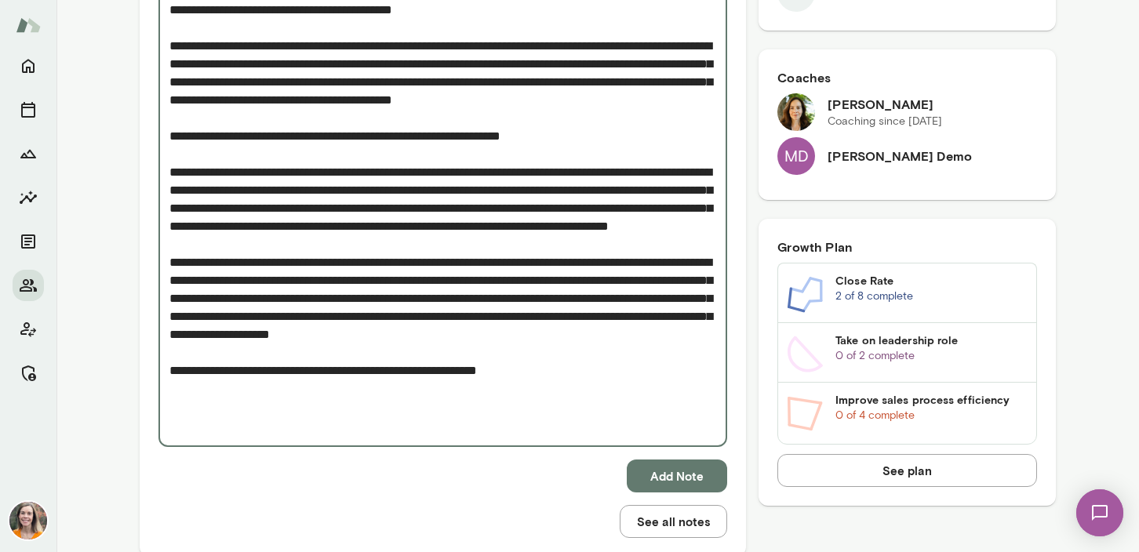
click at [583, 158] on textarea "Add note" at bounding box center [442, 163] width 547 height 541
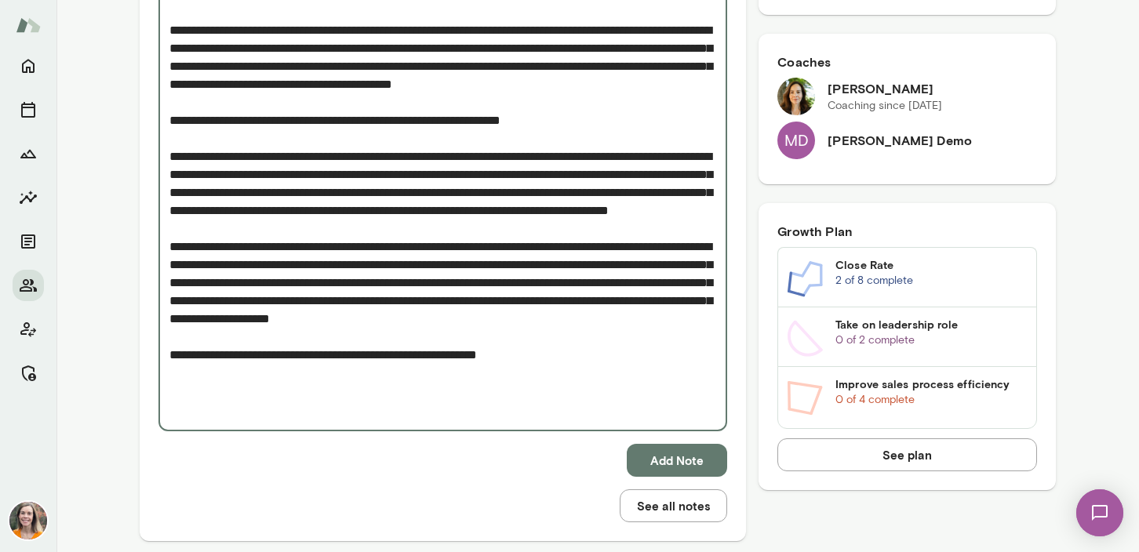
scroll to position [787, 0]
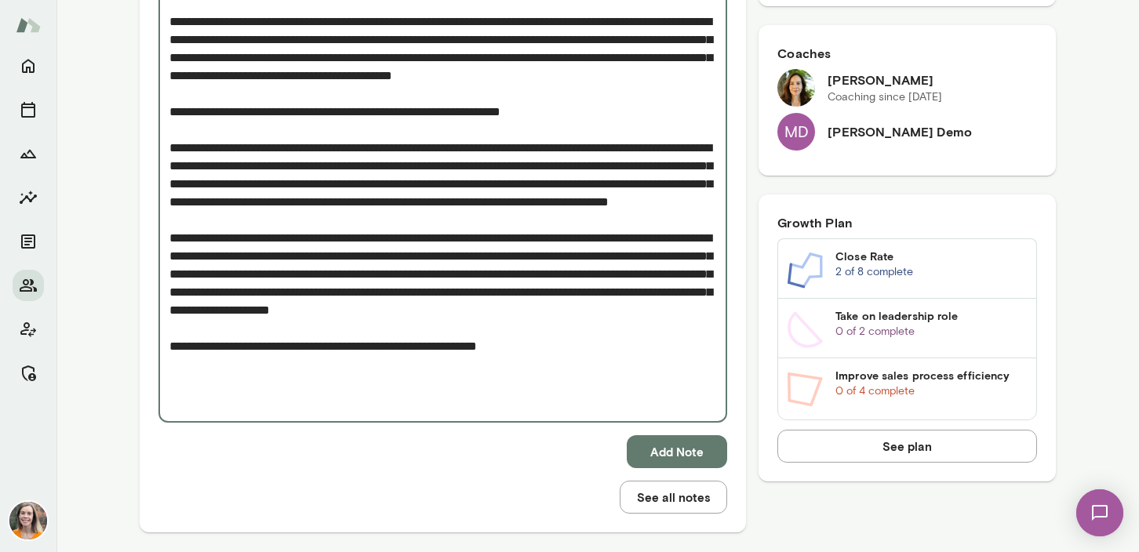
drag, startPoint x: 596, startPoint y: 135, endPoint x: 380, endPoint y: 133, distance: 216.5
click at [380, 133] on textarea "Add note" at bounding box center [442, 138] width 547 height 541
click at [264, 84] on textarea "Add note" at bounding box center [442, 138] width 547 height 541
click at [300, 168] on textarea "Add note" at bounding box center [442, 138] width 547 height 541
drag, startPoint x: 605, startPoint y: 137, endPoint x: 378, endPoint y: 132, distance: 226.7
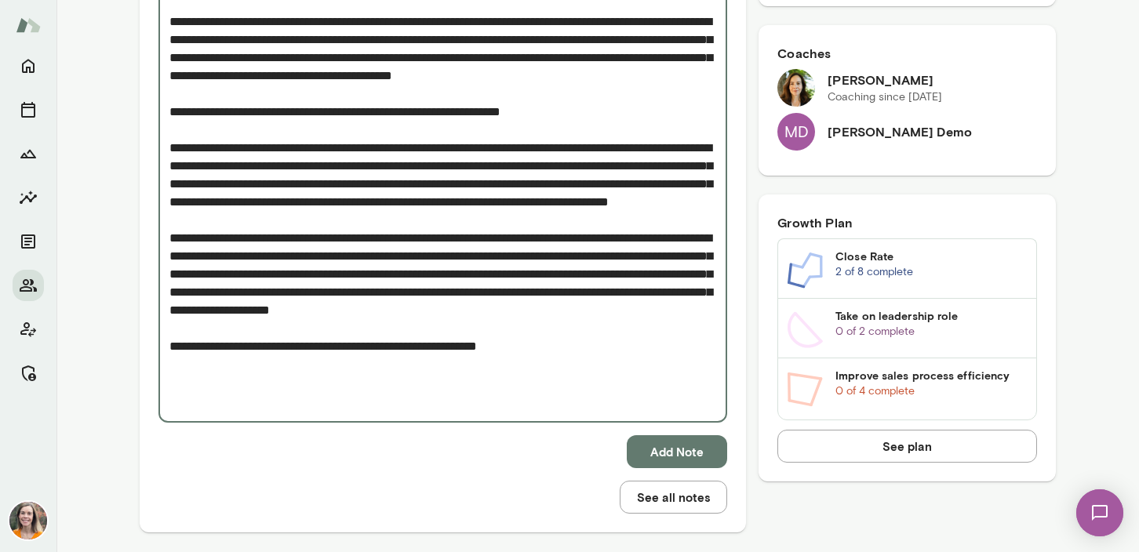
click at [378, 132] on textarea "Add note" at bounding box center [442, 138] width 547 height 541
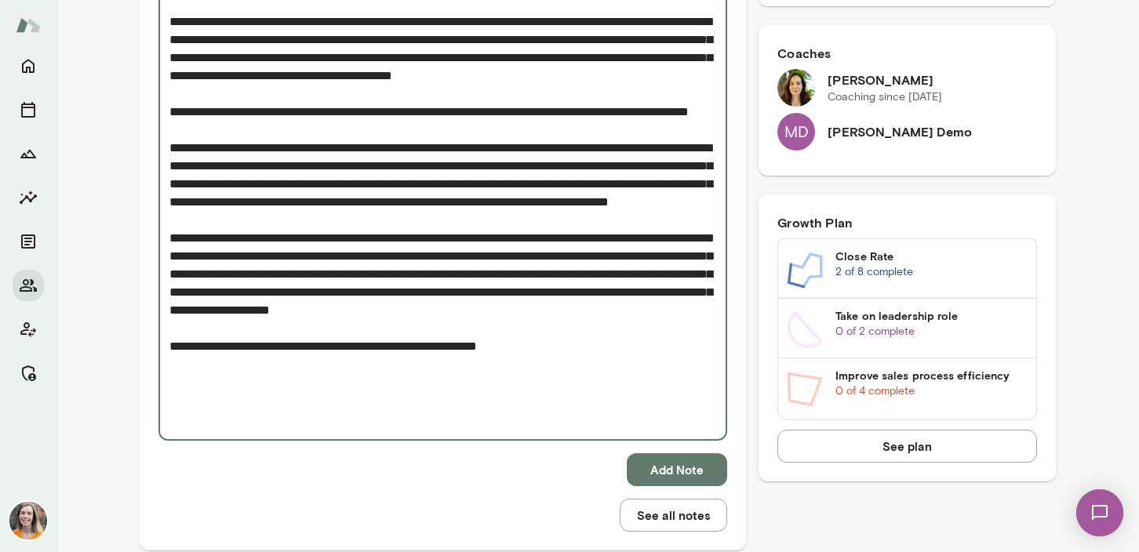
click at [470, 232] on textarea "Add note" at bounding box center [442, 147] width 547 height 559
click at [409, 207] on textarea "Add note" at bounding box center [442, 147] width 547 height 559
click at [476, 264] on textarea "Add note" at bounding box center [442, 147] width 547 height 559
click at [407, 205] on textarea "Add note" at bounding box center [442, 147] width 547 height 559
click at [638, 205] on textarea "Add note" at bounding box center [442, 147] width 547 height 559
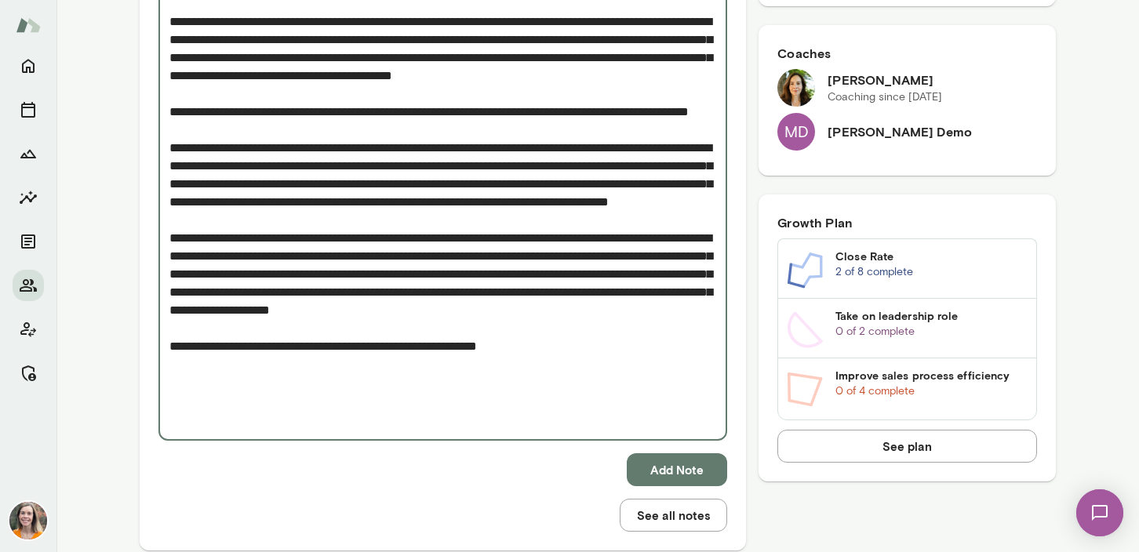
drag, startPoint x: 171, startPoint y: 220, endPoint x: 563, endPoint y: 220, distance: 392.1
click at [563, 220] on textarea "Add note" at bounding box center [442, 147] width 547 height 559
click at [213, 223] on textarea "Add note" at bounding box center [442, 147] width 547 height 559
click at [323, 255] on textarea "Add note" at bounding box center [442, 147] width 547 height 559
click at [401, 240] on textarea "Add note" at bounding box center [442, 147] width 547 height 559
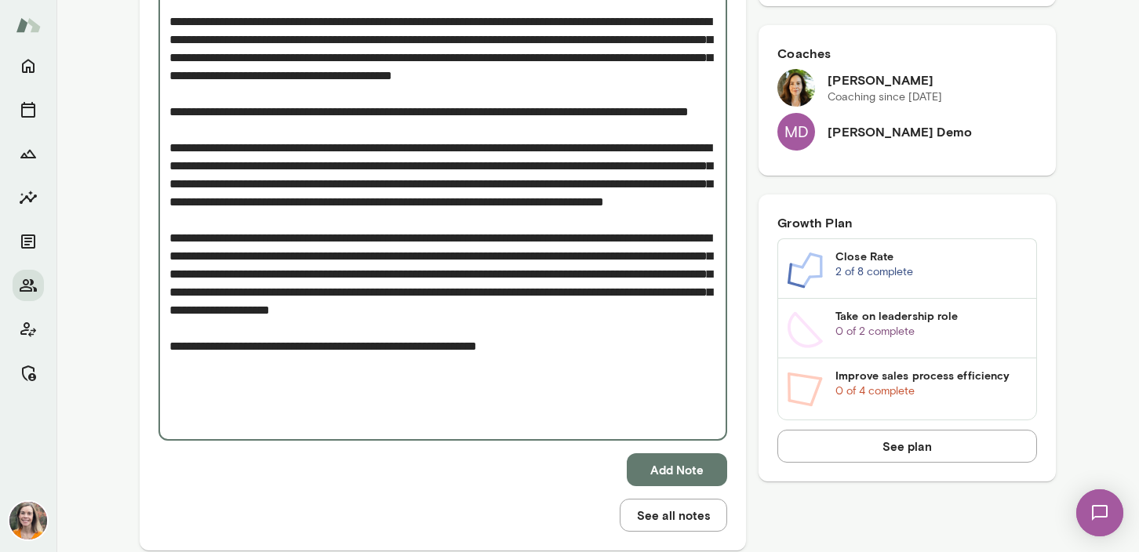
click at [325, 282] on textarea "Add note" at bounding box center [442, 147] width 547 height 559
click at [490, 264] on textarea "Add note" at bounding box center [442, 147] width 547 height 559
click at [250, 288] on textarea "Add note" at bounding box center [442, 147] width 547 height 559
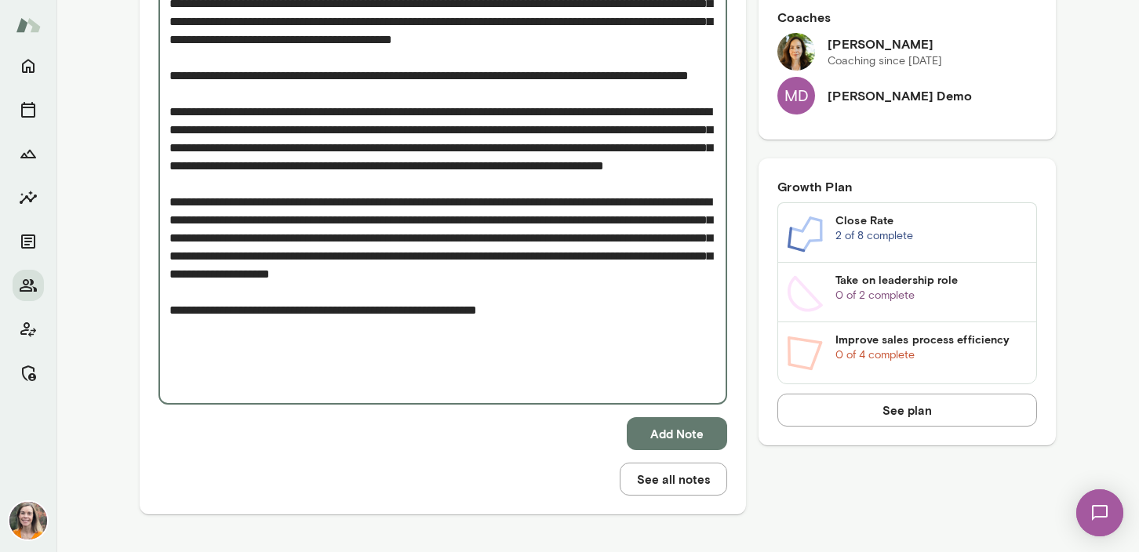
scroll to position [824, 0]
drag, startPoint x: 264, startPoint y: 353, endPoint x: 580, endPoint y: 313, distance: 317.8
click at [580, 313] on textarea "Add note" at bounding box center [442, 111] width 547 height 559
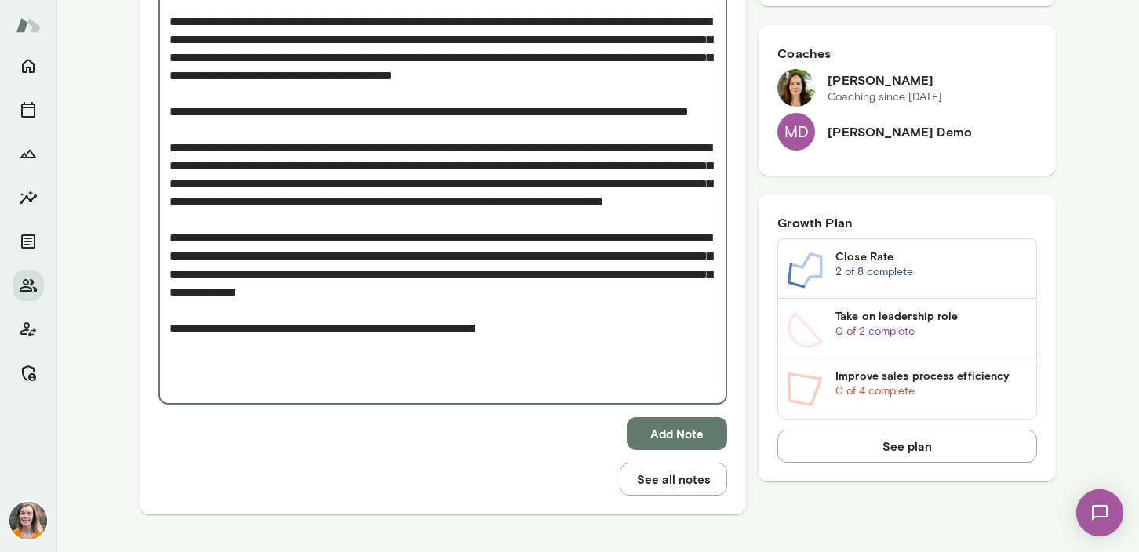
scroll to position [788, 0]
type textarea "**********"
click at [687, 431] on button "Add Note" at bounding box center [677, 433] width 100 height 33
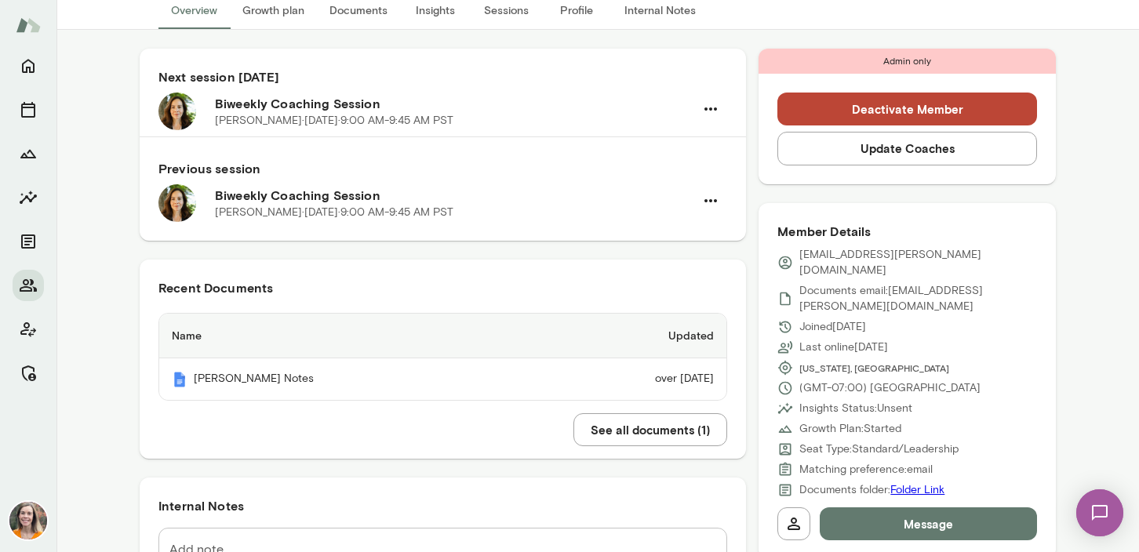
scroll to position [0, 0]
